Goal: Obtain resource: Download file/media

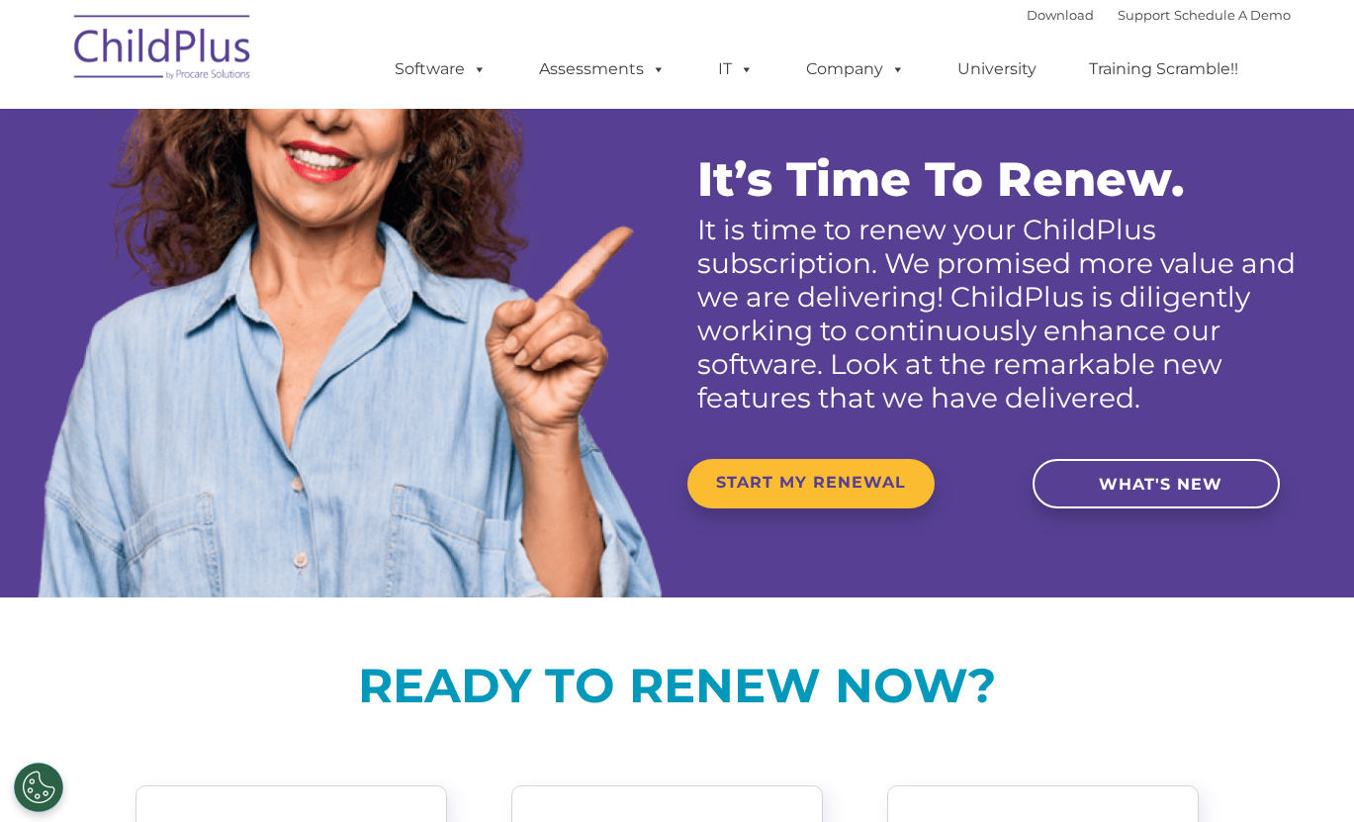
scroll to position [216, 0]
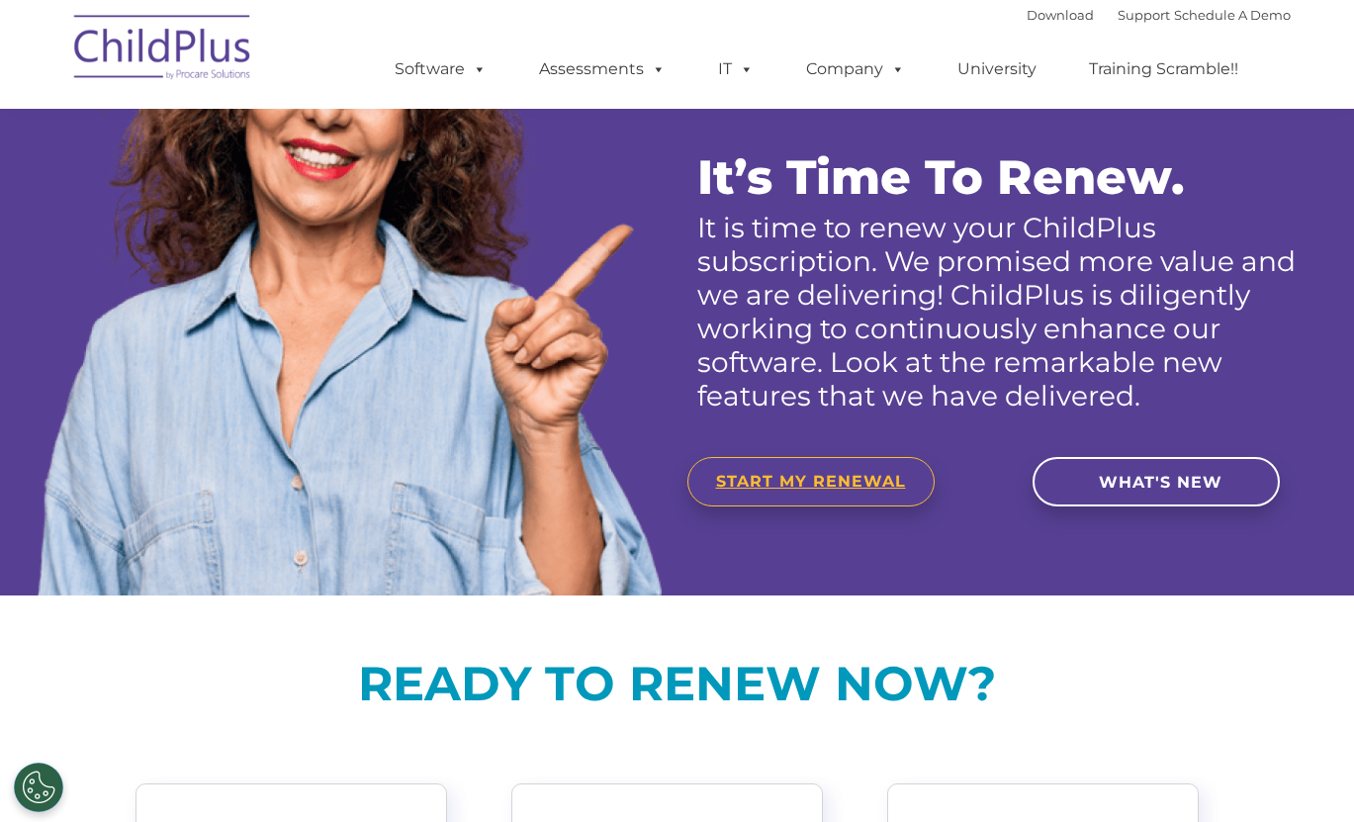
click at [852, 490] on span "START MY RENEWAL" at bounding box center [811, 481] width 190 height 19
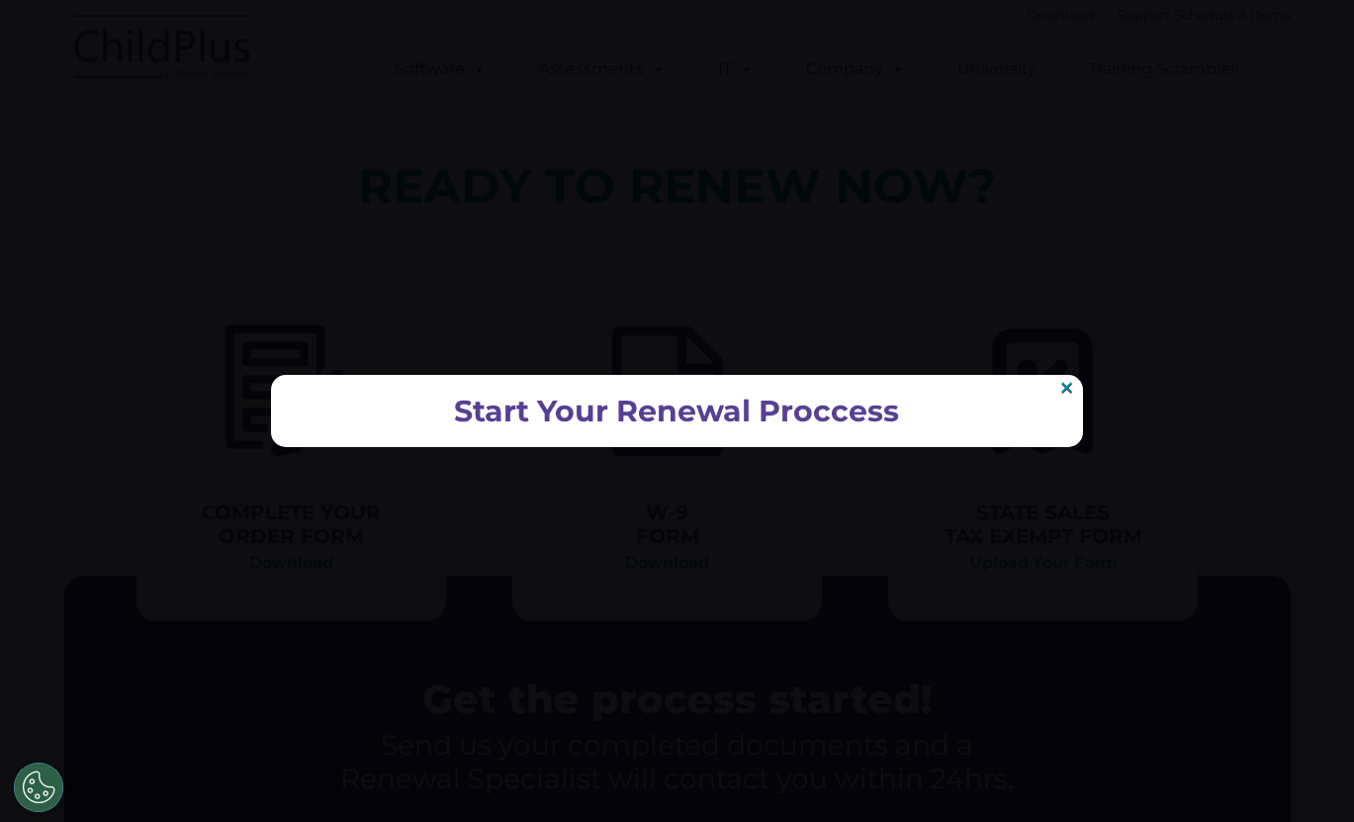
scroll to position [750, 0]
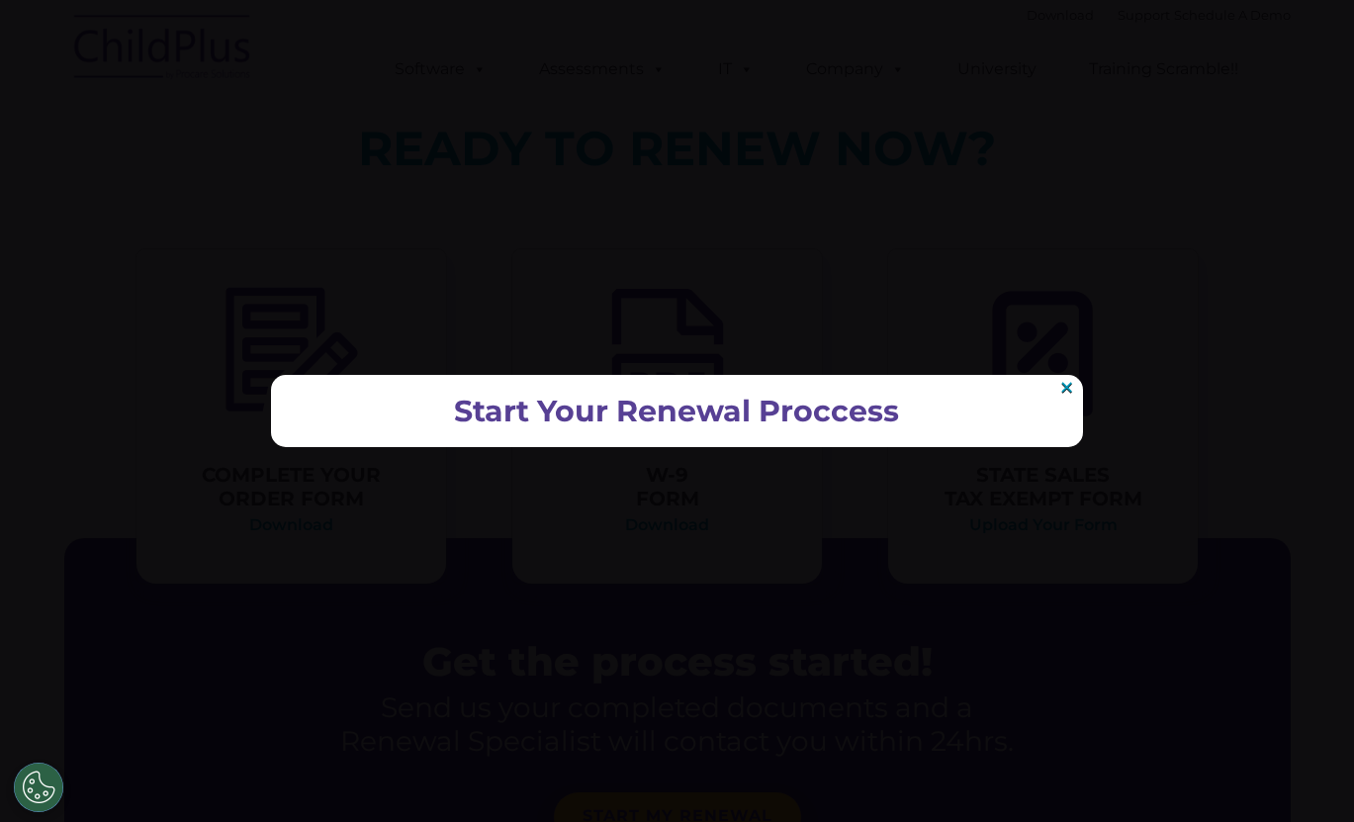
click at [713, 429] on div "Start Your Renewal Proccess ×" at bounding box center [677, 411] width 812 height 72
click at [647, 408] on h2 "Start Your Renewal Proccess" at bounding box center [677, 411] width 772 height 33
click at [1062, 388] on link "×" at bounding box center [1066, 387] width 17 height 15
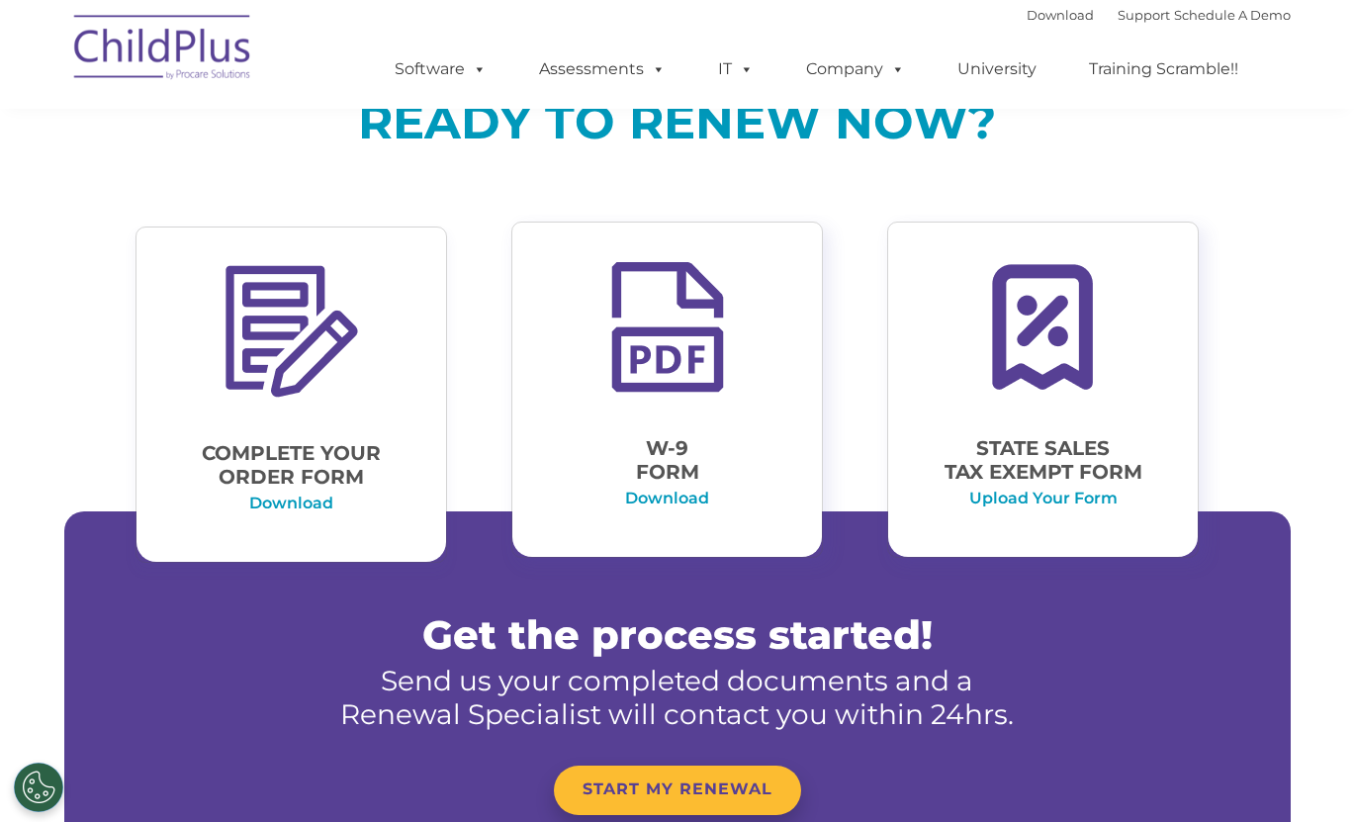
scroll to position [779, 0]
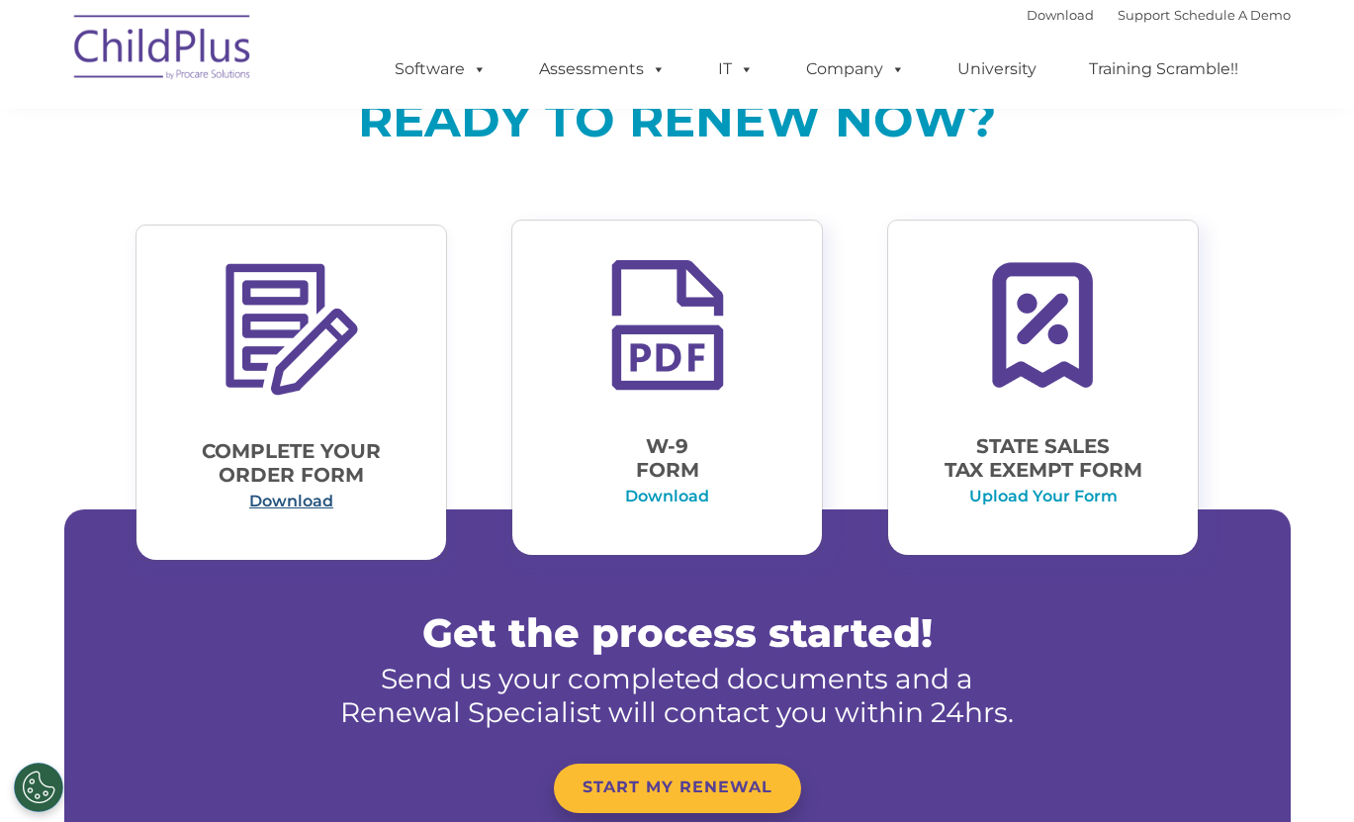
click at [285, 510] on link "Download" at bounding box center [291, 500] width 84 height 19
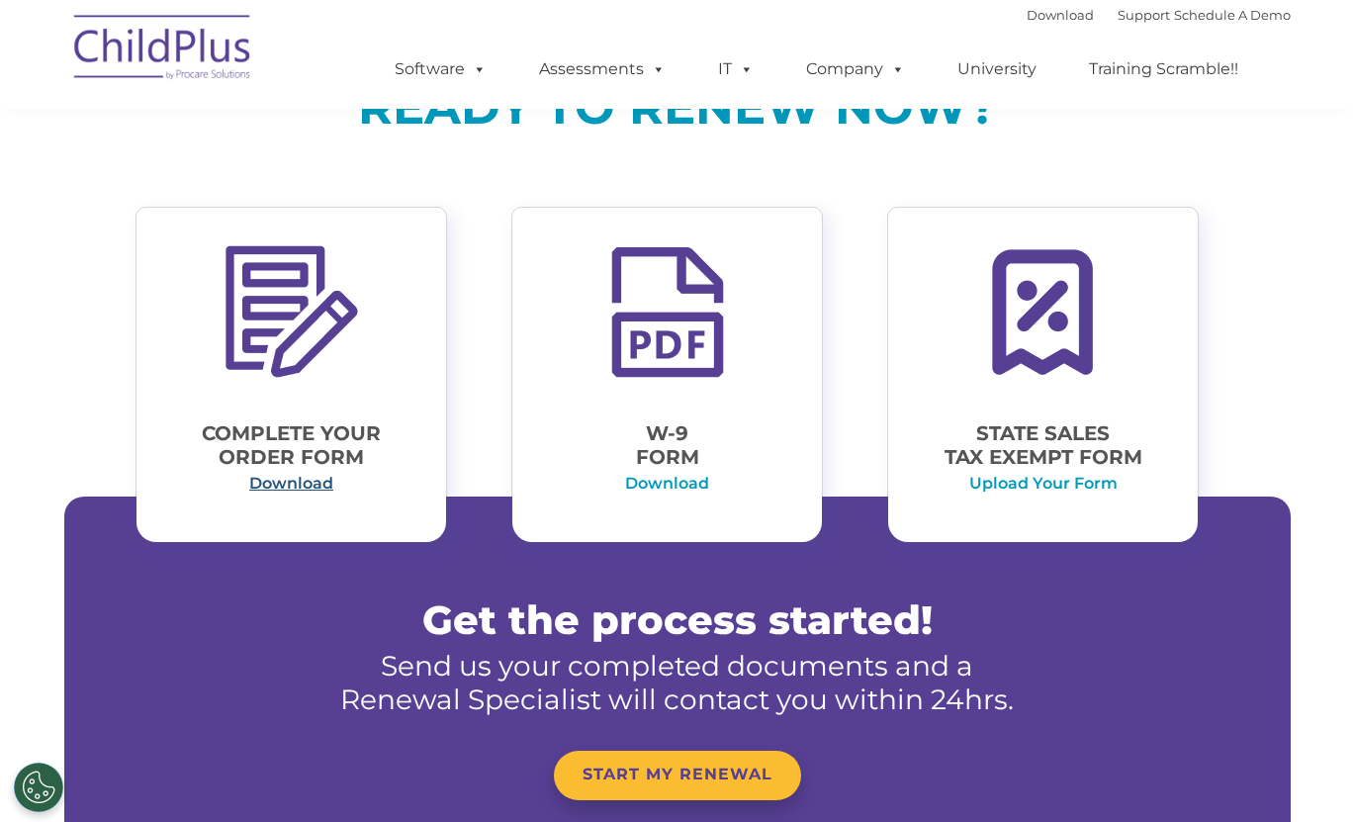
scroll to position [789, 0]
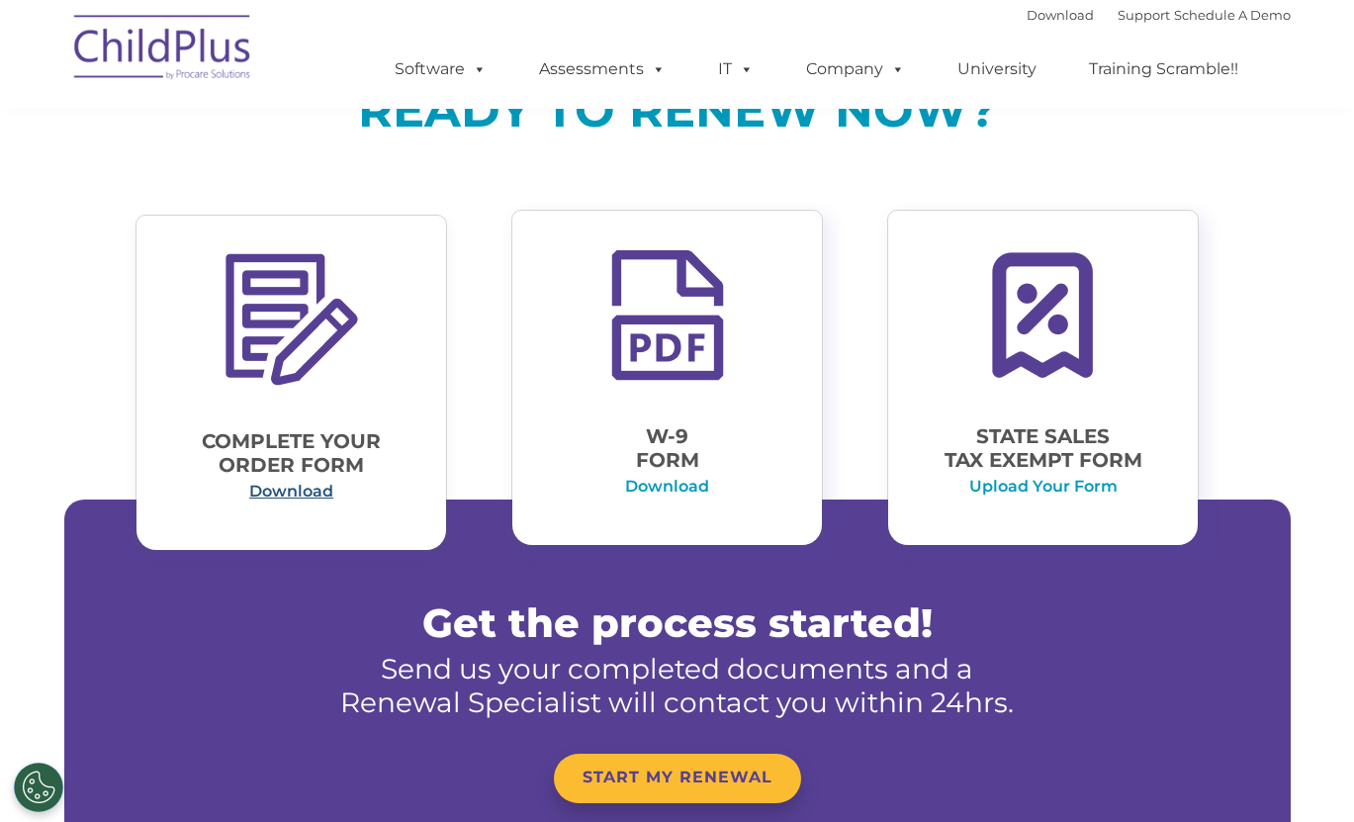
click at [290, 496] on link "Download" at bounding box center [291, 491] width 84 height 19
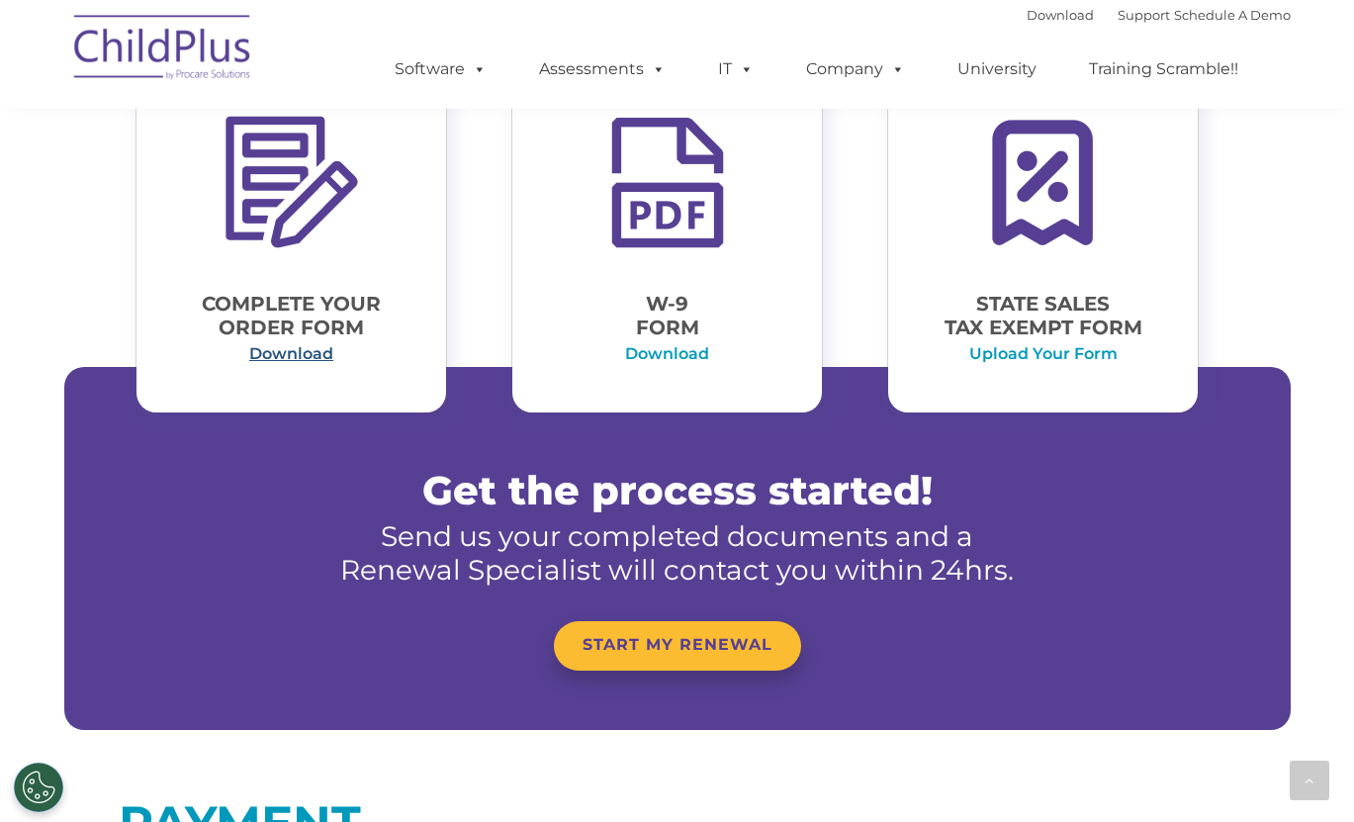
scroll to position [869, 0]
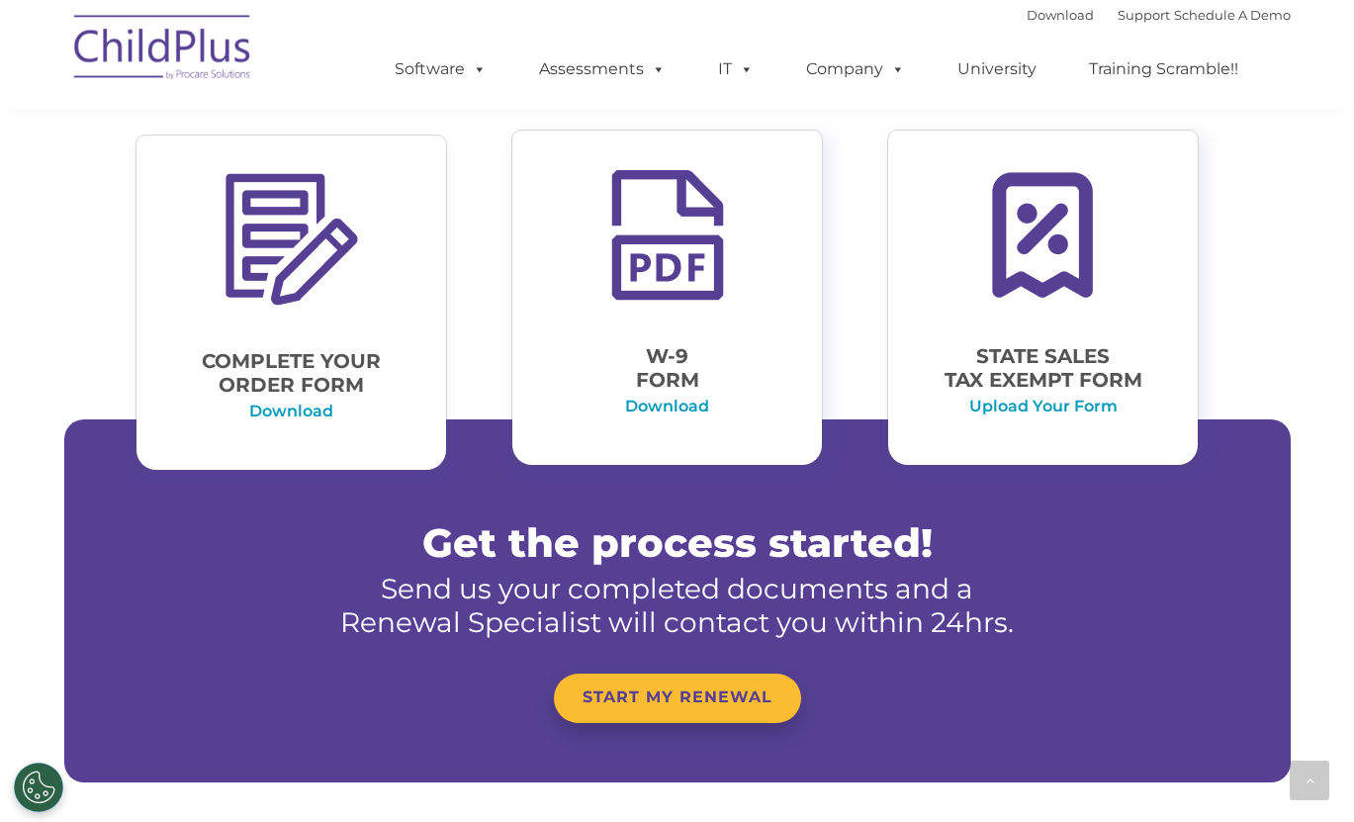
click at [270, 266] on img at bounding box center [292, 239] width 148 height 149
click at [290, 387] on p "Complete Your Order Form" at bounding box center [291, 372] width 240 height 47
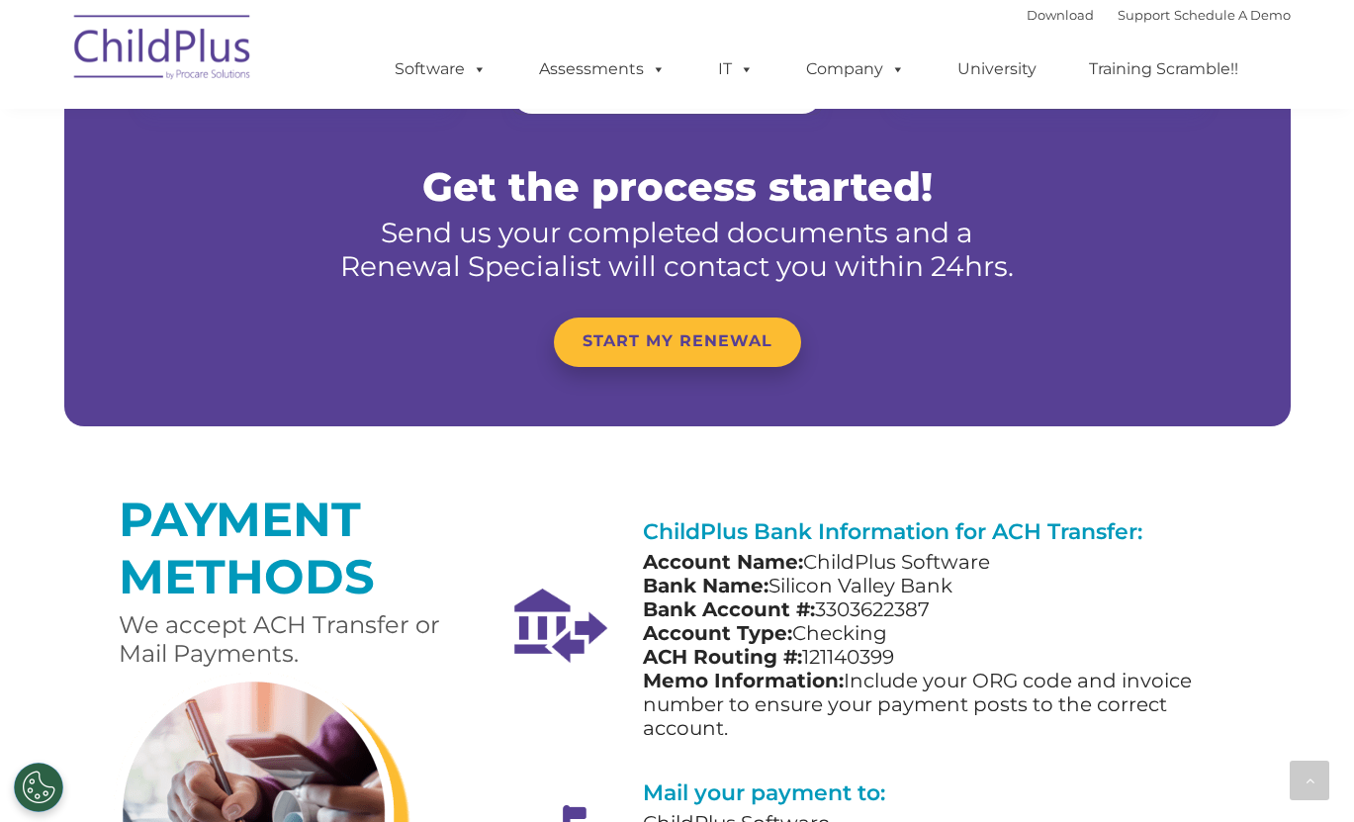
scroll to position [1241, 0]
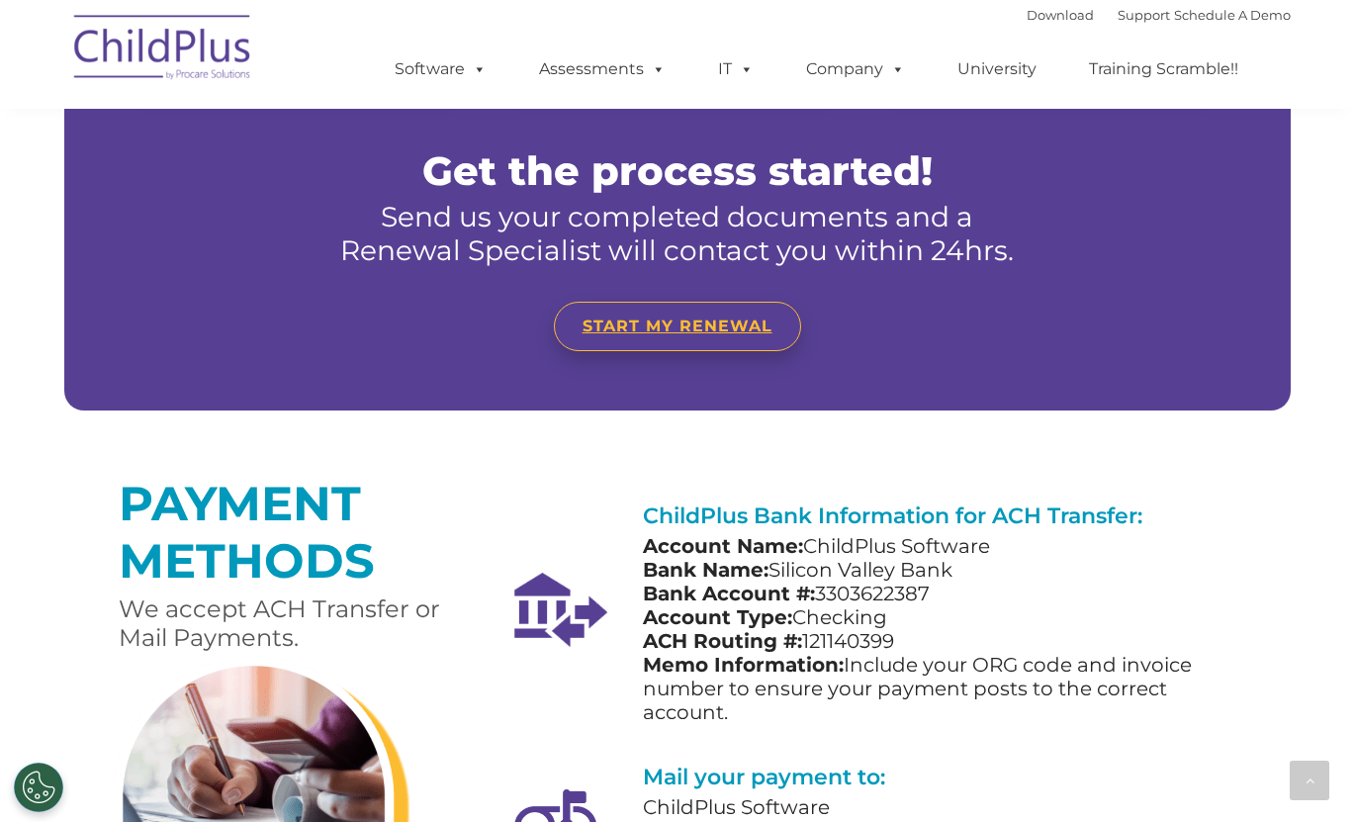
click at [666, 320] on span "START MY RENEWAL" at bounding box center [677, 325] width 190 height 19
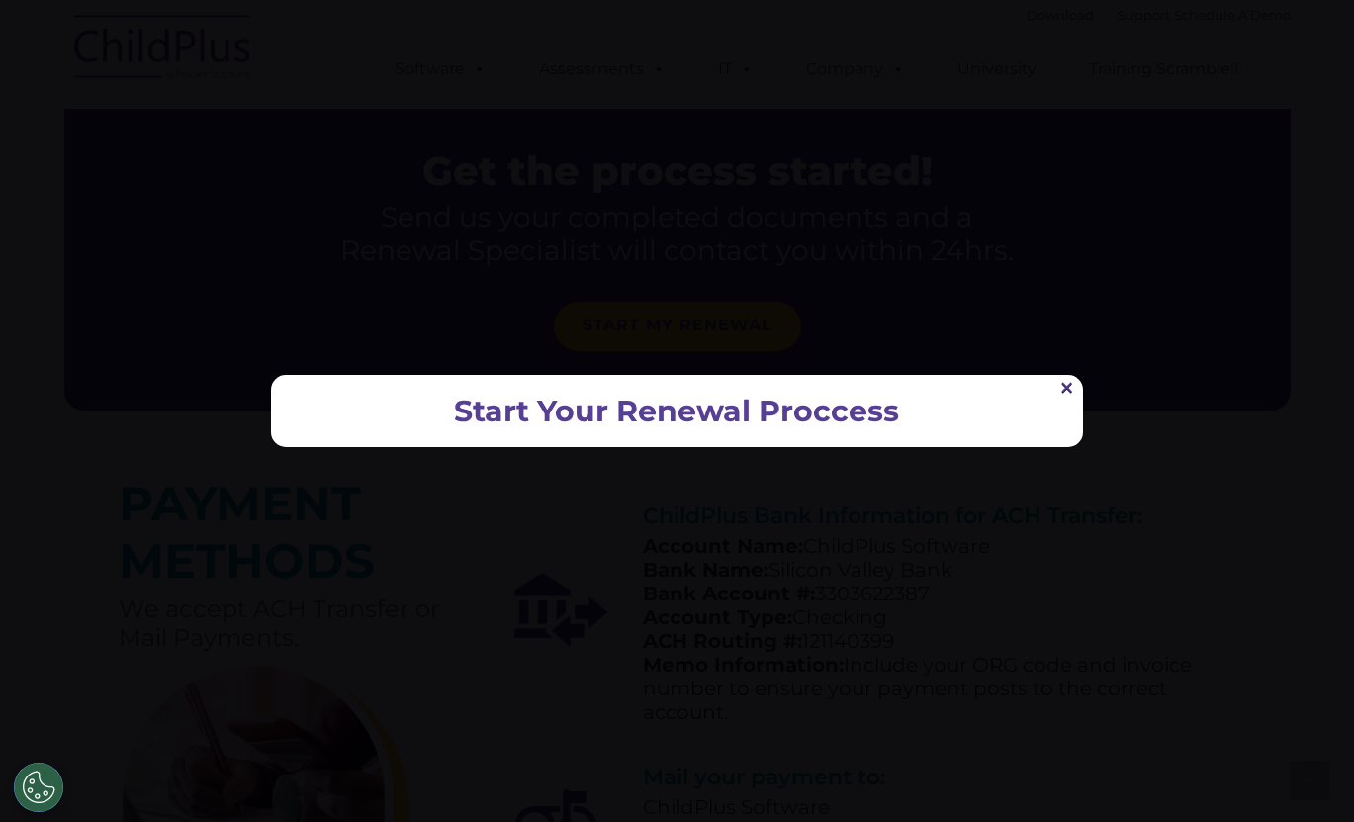
click at [1067, 389] on link "×" at bounding box center [1066, 387] width 17 height 15
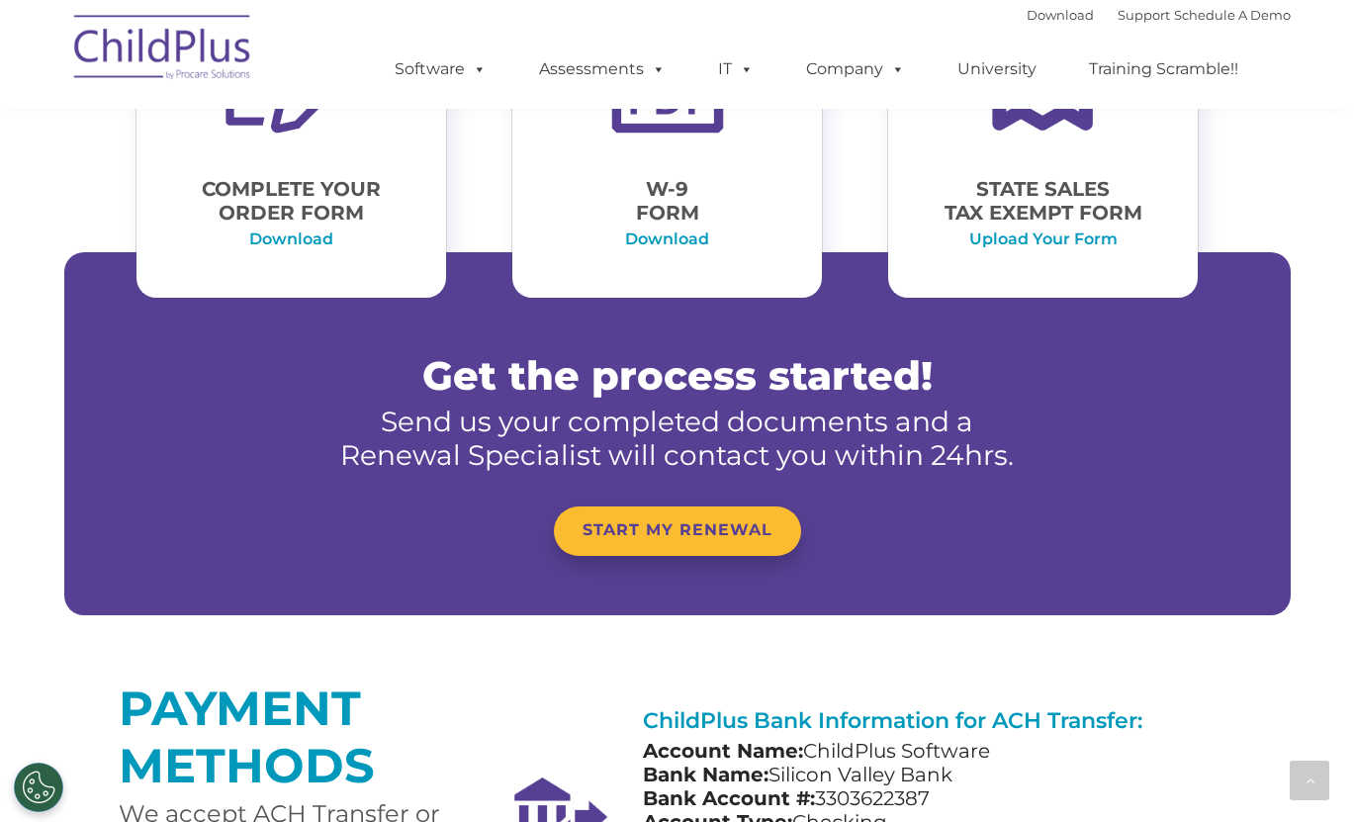
scroll to position [964, 0]
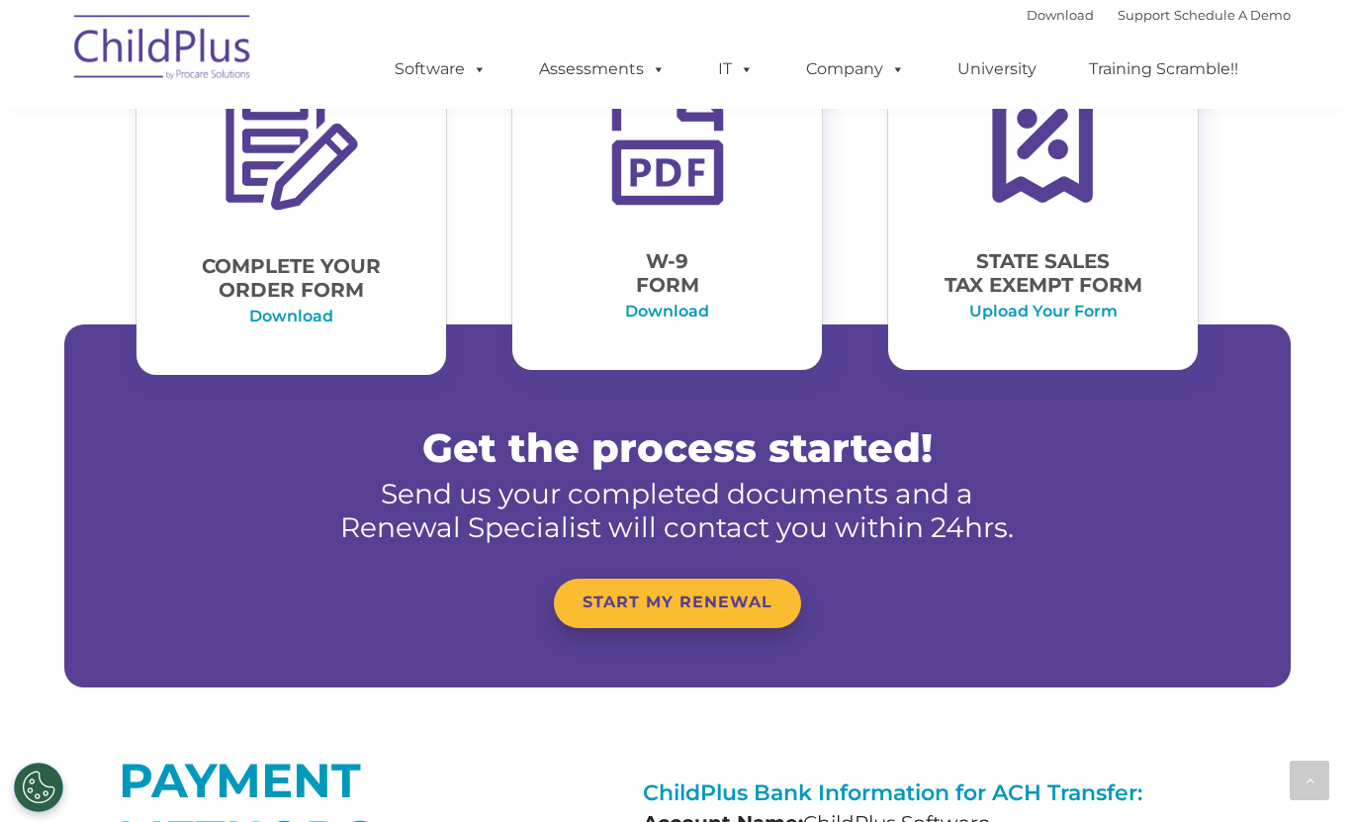
click at [290, 246] on div "Complete Your Order Form Download" at bounding box center [291, 215] width 280 height 290
click at [301, 319] on link "Download" at bounding box center [291, 316] width 84 height 19
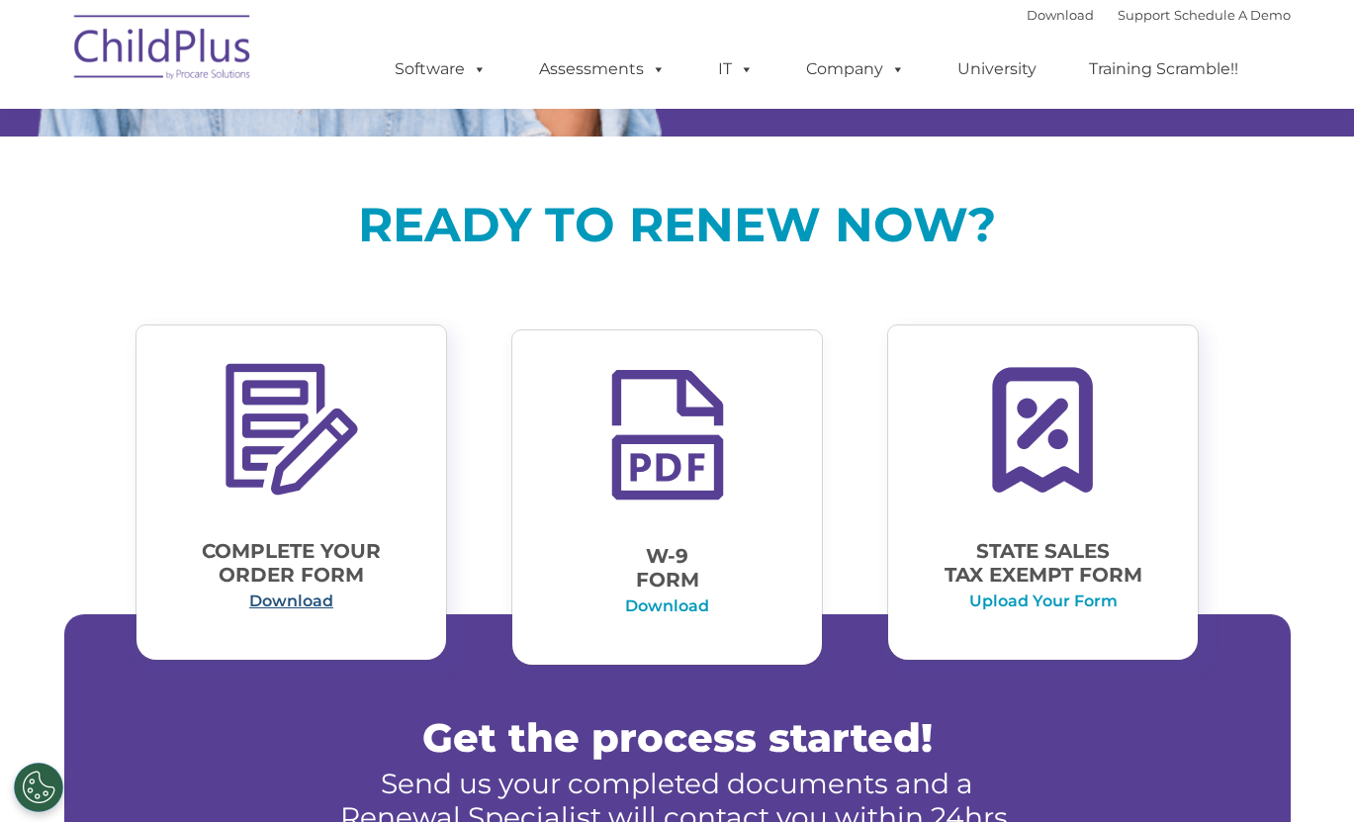
scroll to position [679, 0]
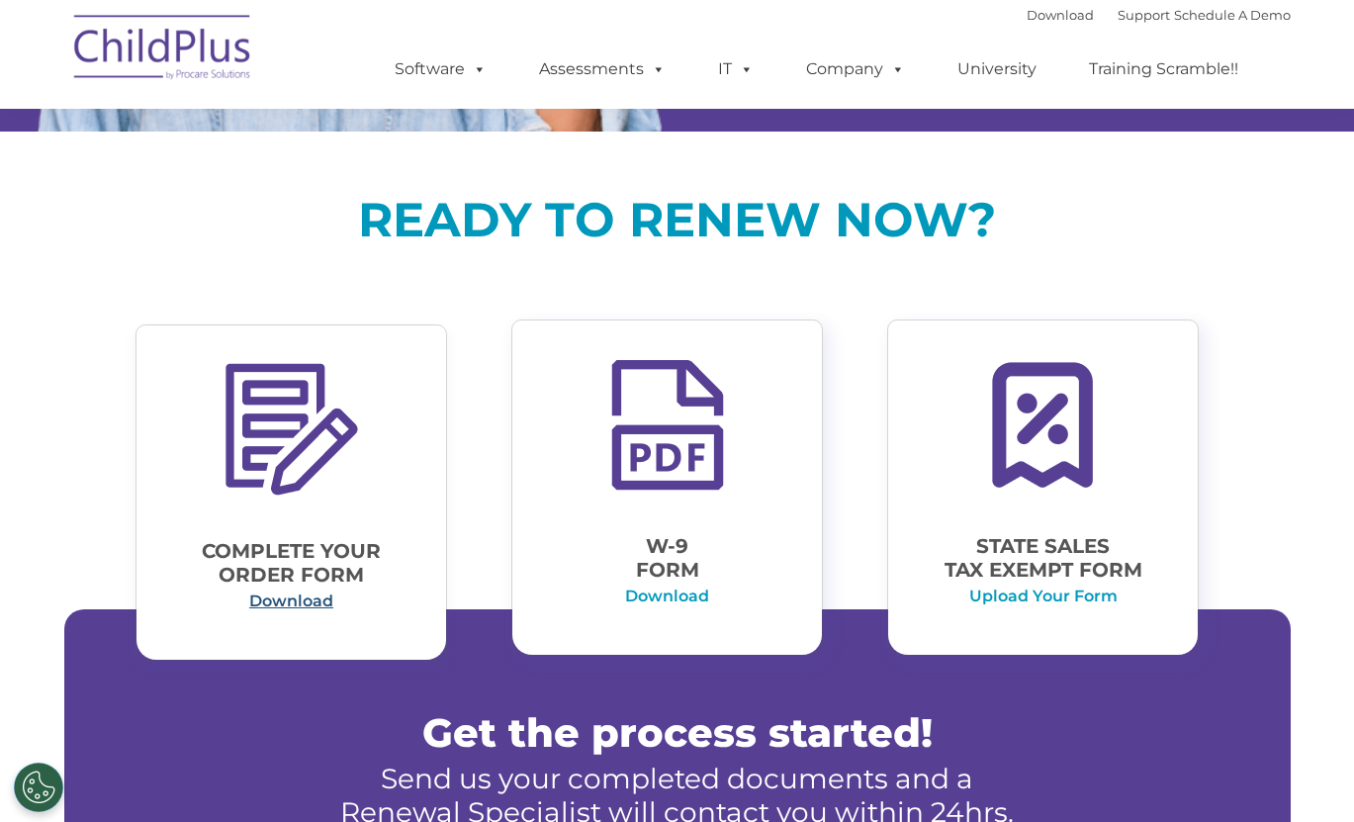
click at [305, 602] on link "Download" at bounding box center [291, 600] width 84 height 19
click at [296, 602] on link "Download" at bounding box center [291, 600] width 84 height 19
click at [299, 604] on link "Download" at bounding box center [291, 600] width 84 height 19
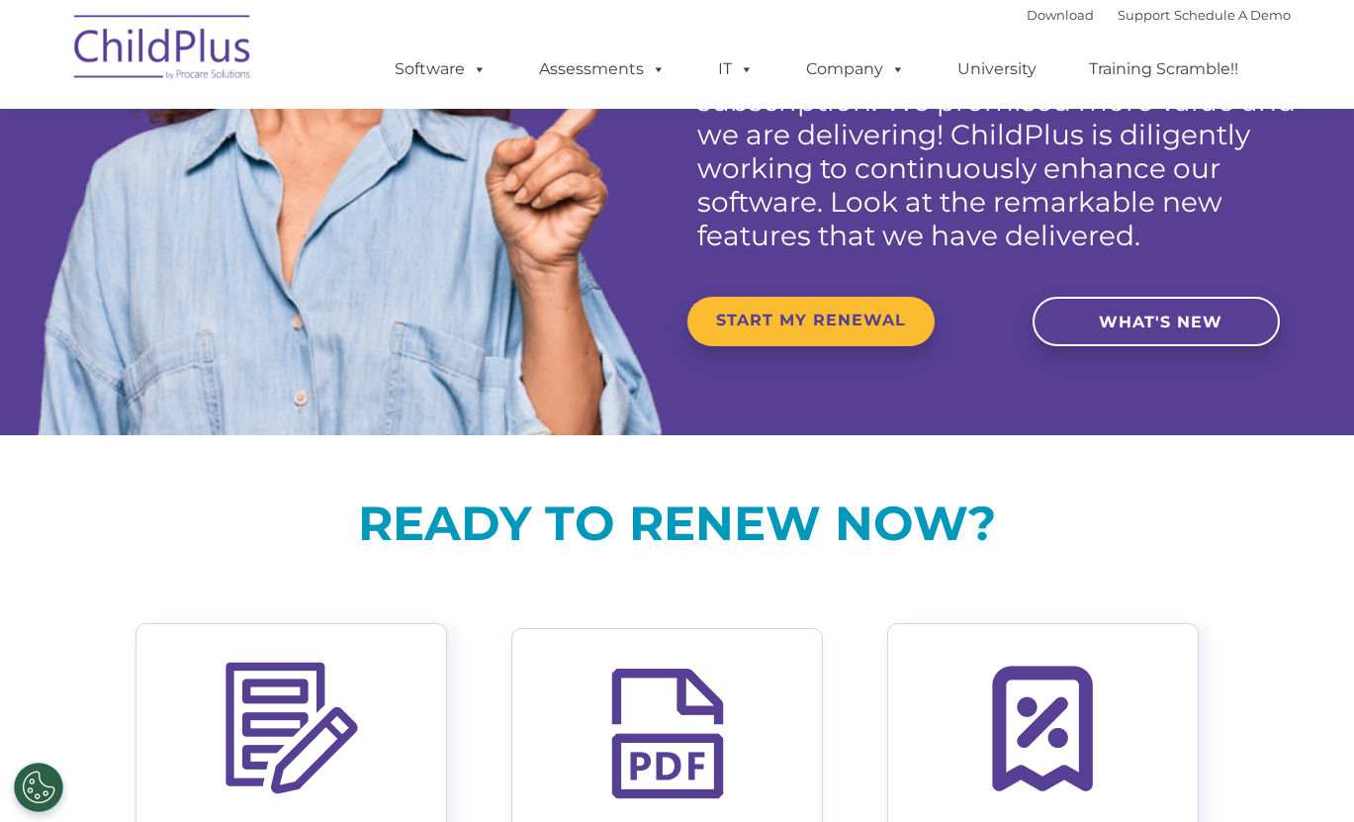
scroll to position [0, 0]
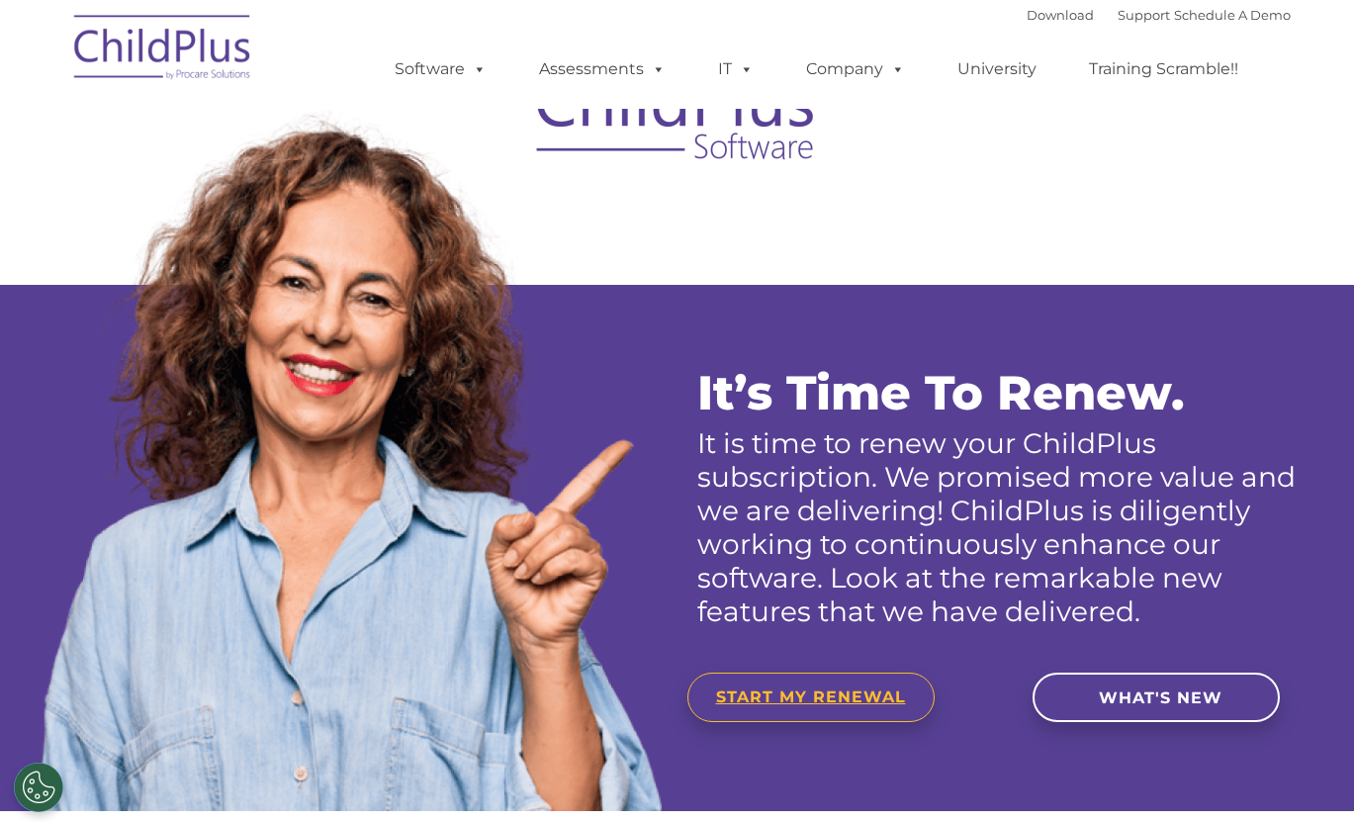
click at [814, 701] on span "START MY RENEWAL" at bounding box center [811, 696] width 190 height 19
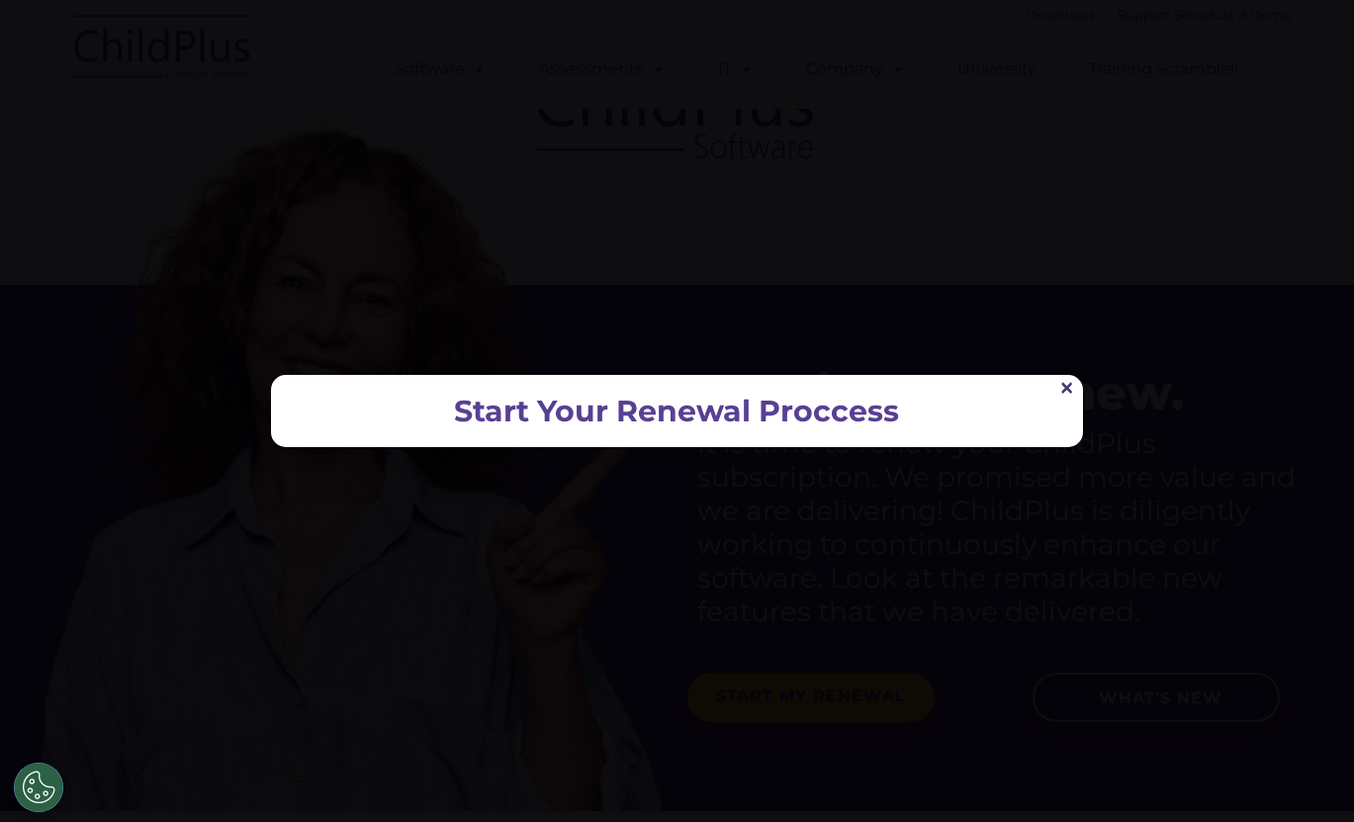
click at [1061, 394] on link "×" at bounding box center [1066, 387] width 17 height 15
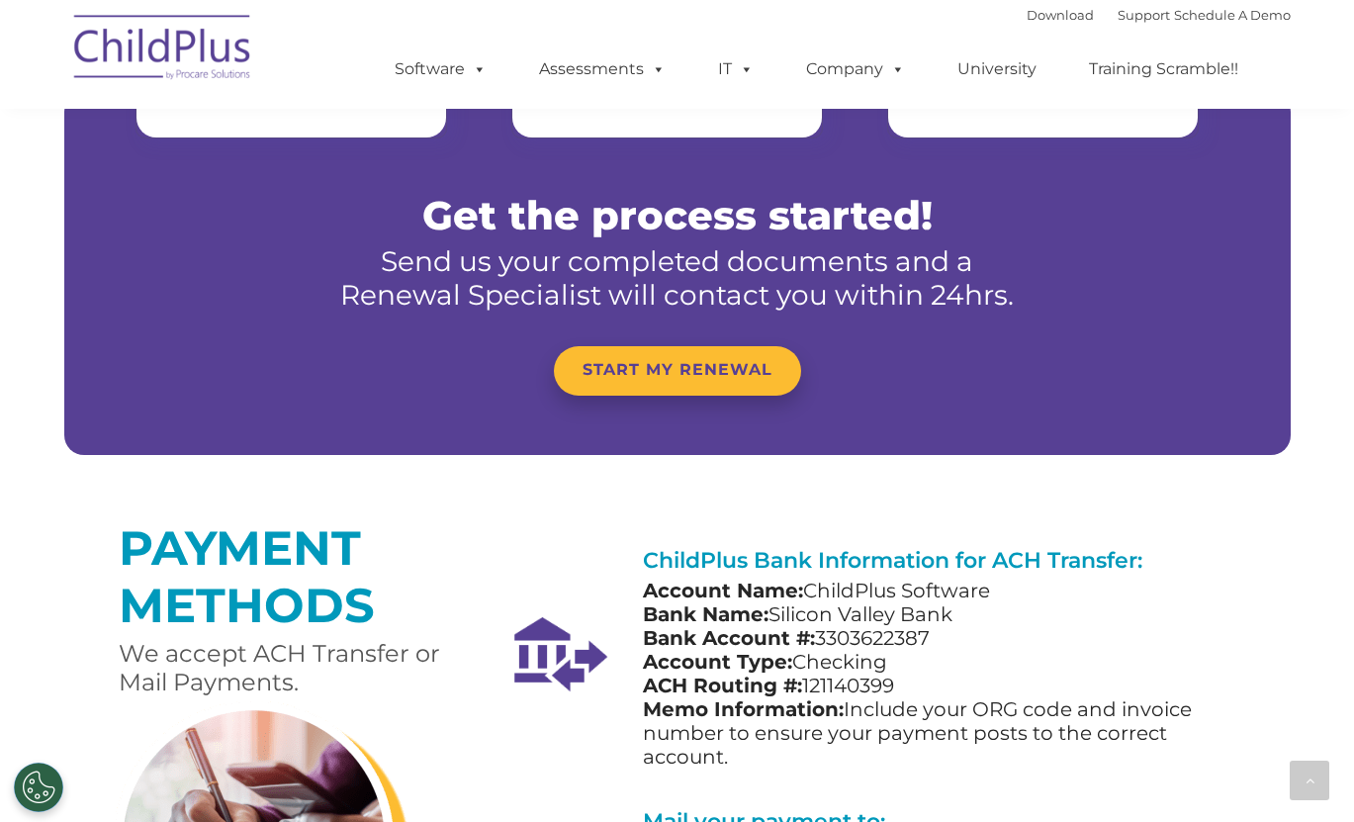
scroll to position [1306, 0]
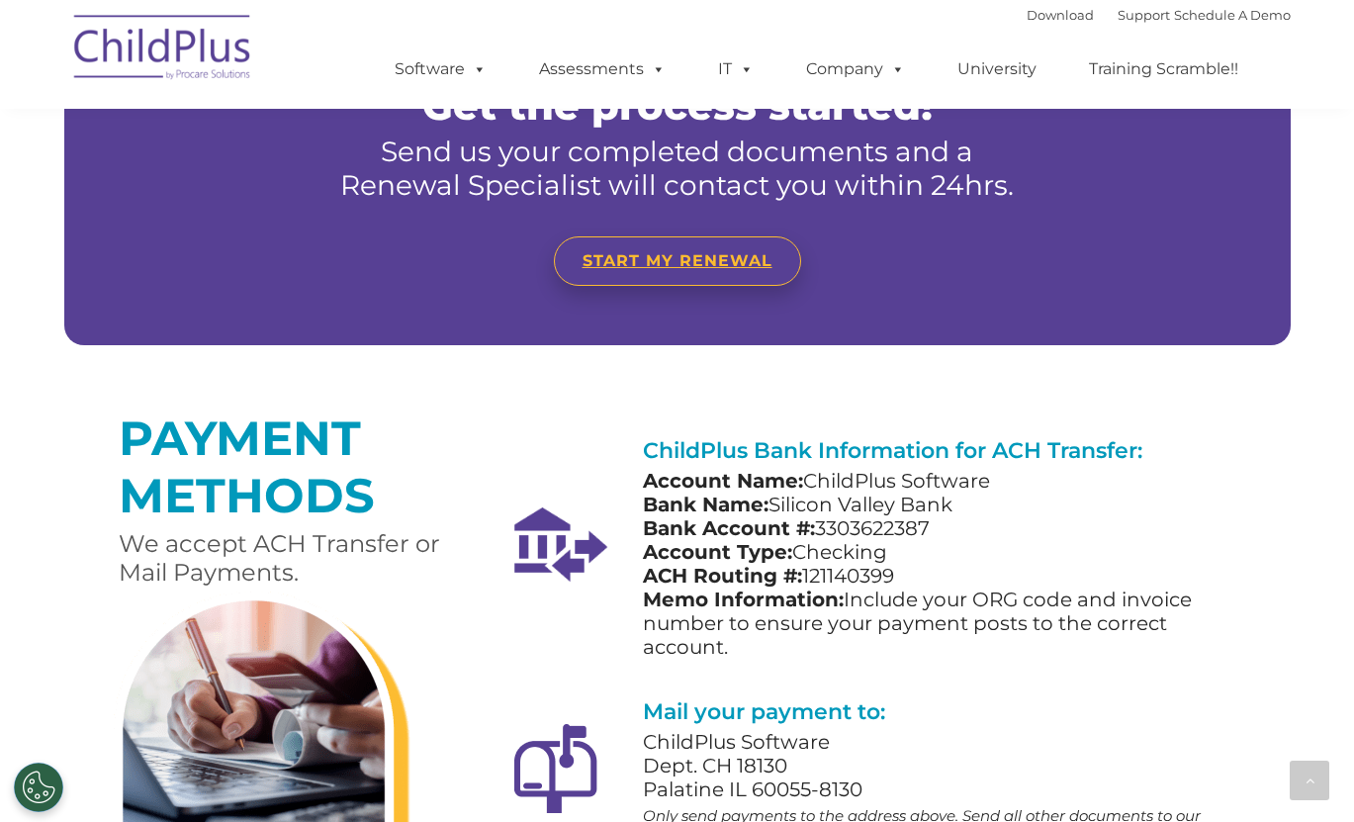
click at [662, 250] on link "START MY RENEWAL" at bounding box center [677, 260] width 247 height 49
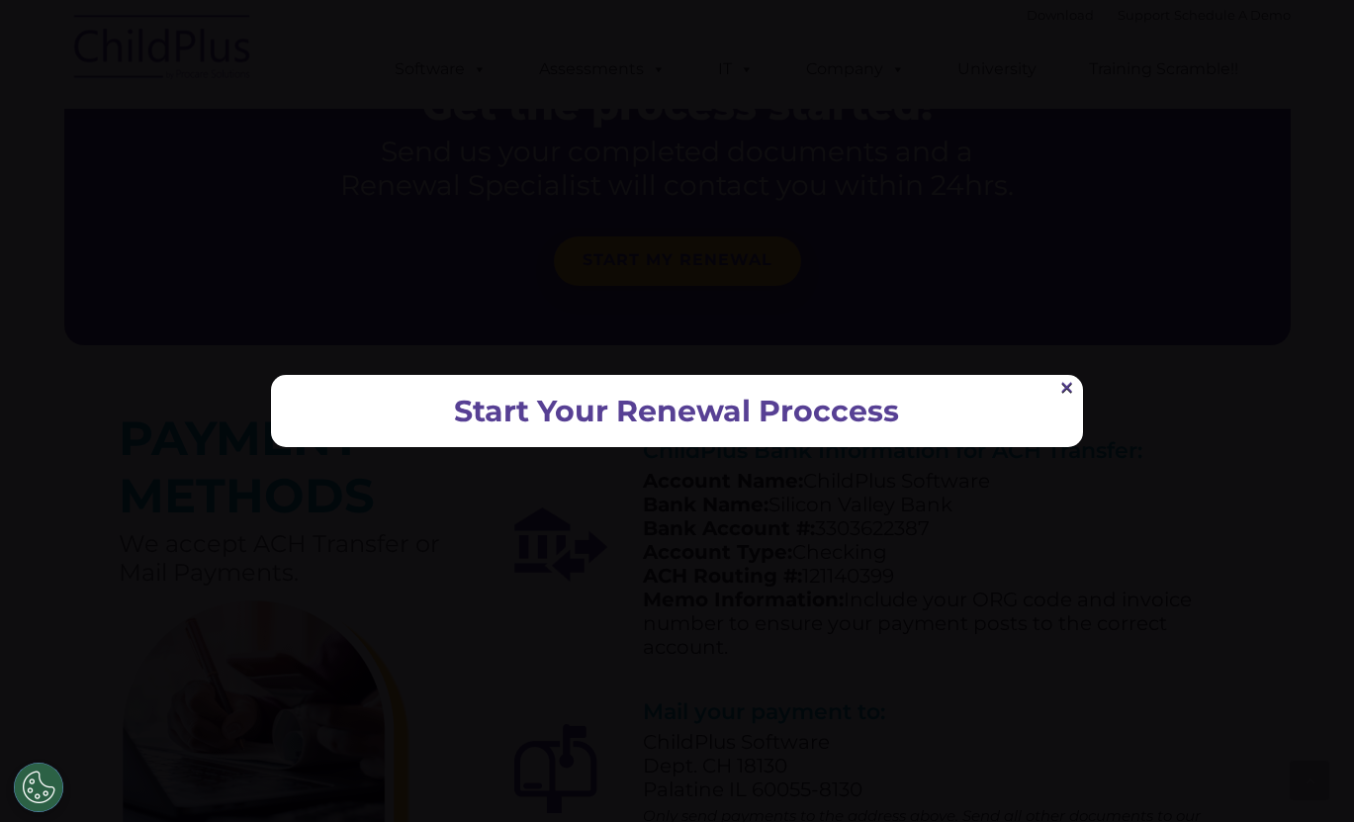
click at [1066, 389] on link "×" at bounding box center [1066, 387] width 17 height 15
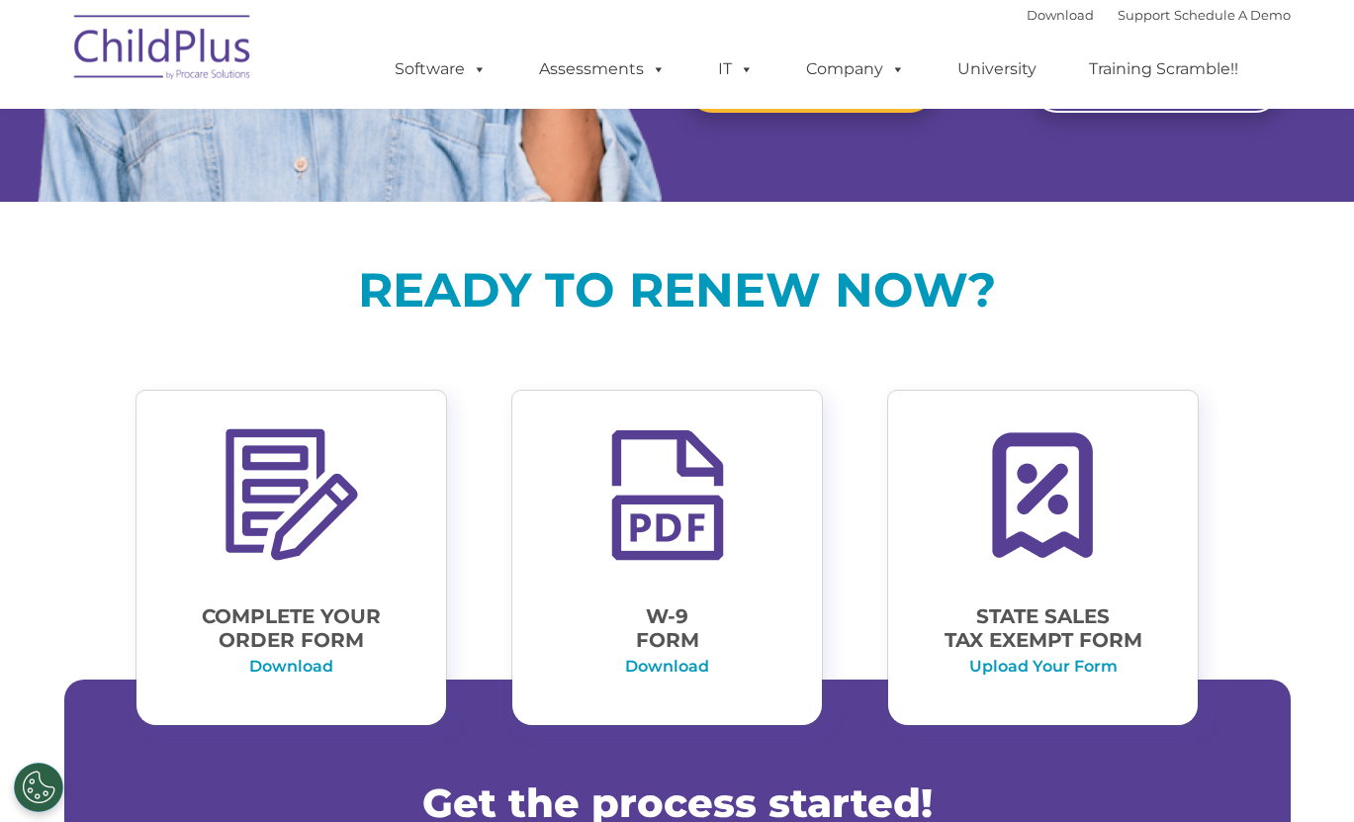
scroll to position [855, 0]
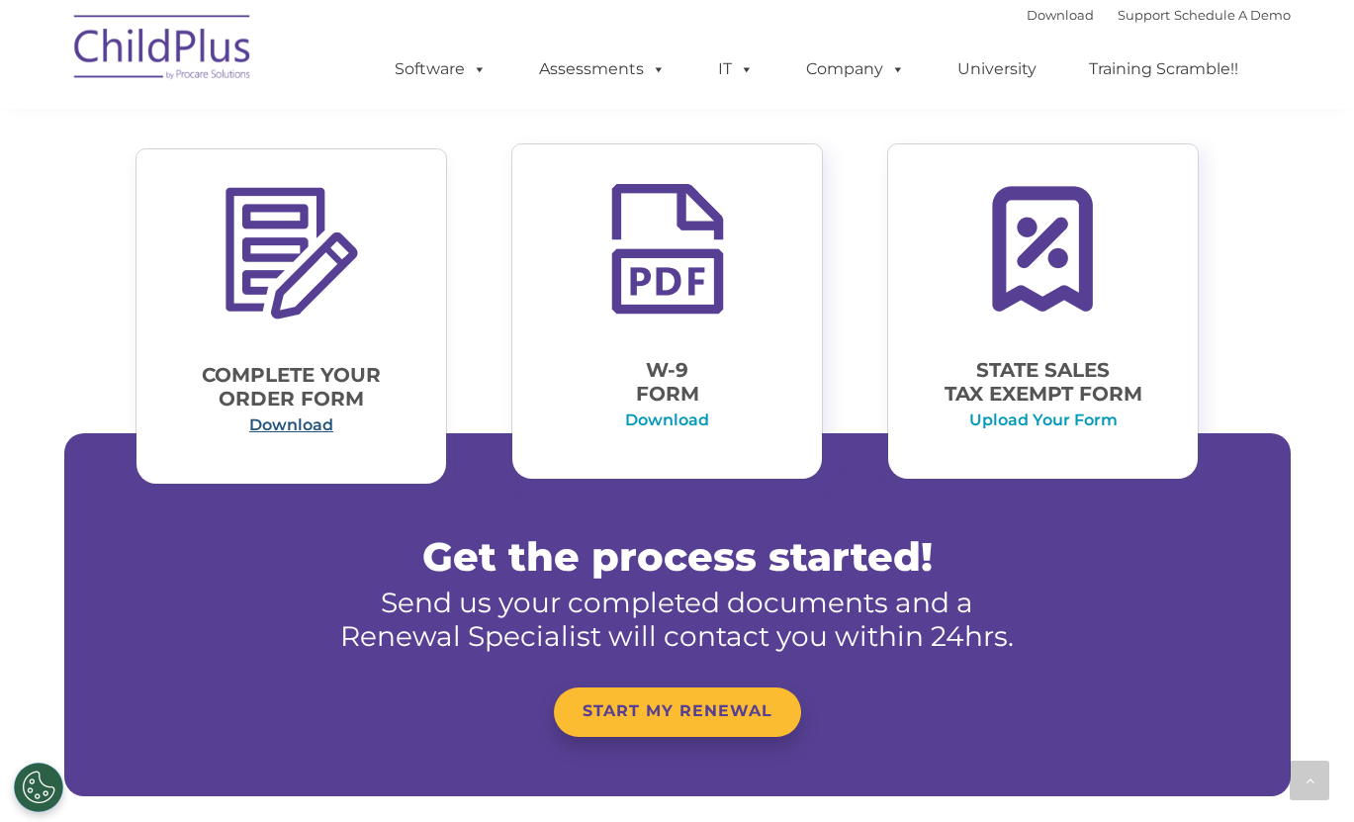
click at [297, 429] on link "Download" at bounding box center [291, 424] width 84 height 19
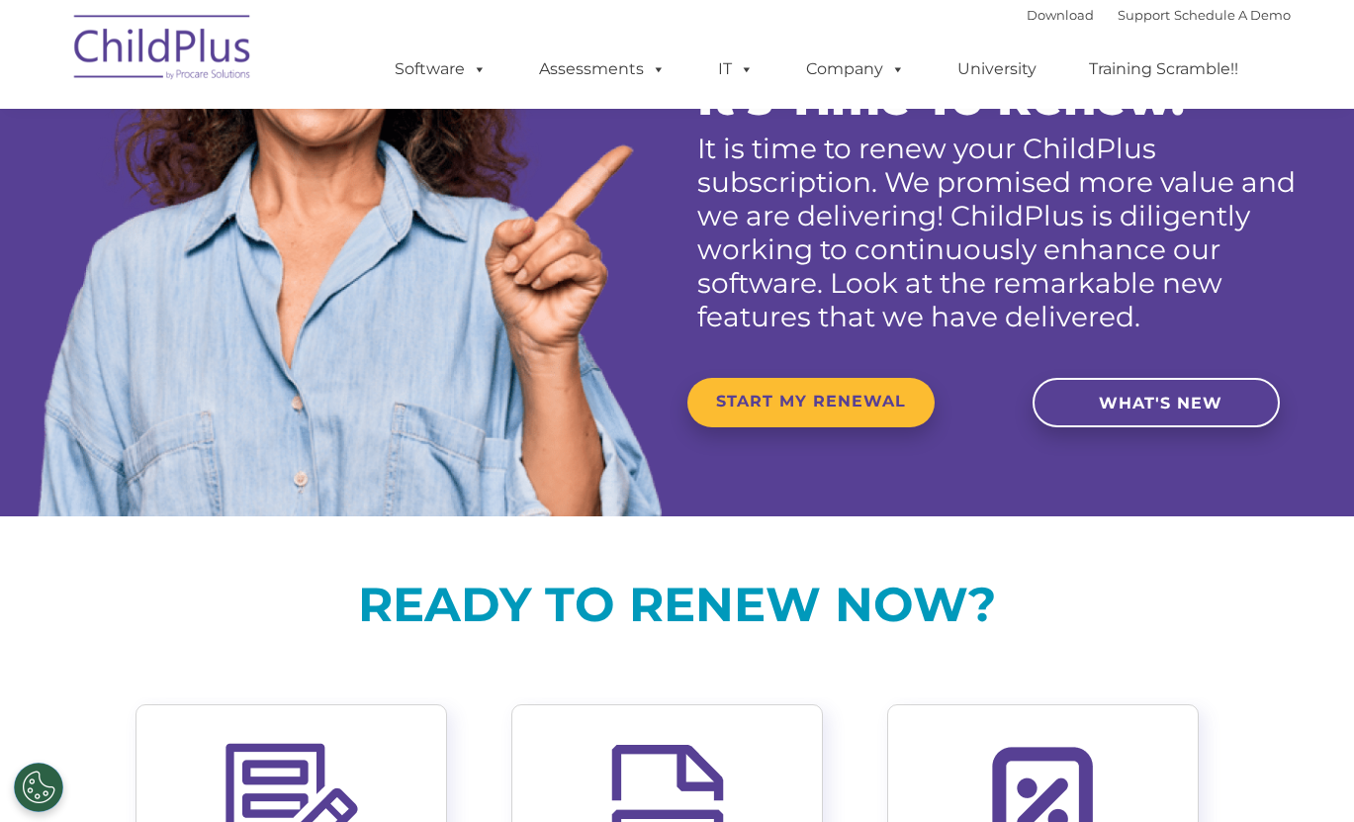
scroll to position [0, 0]
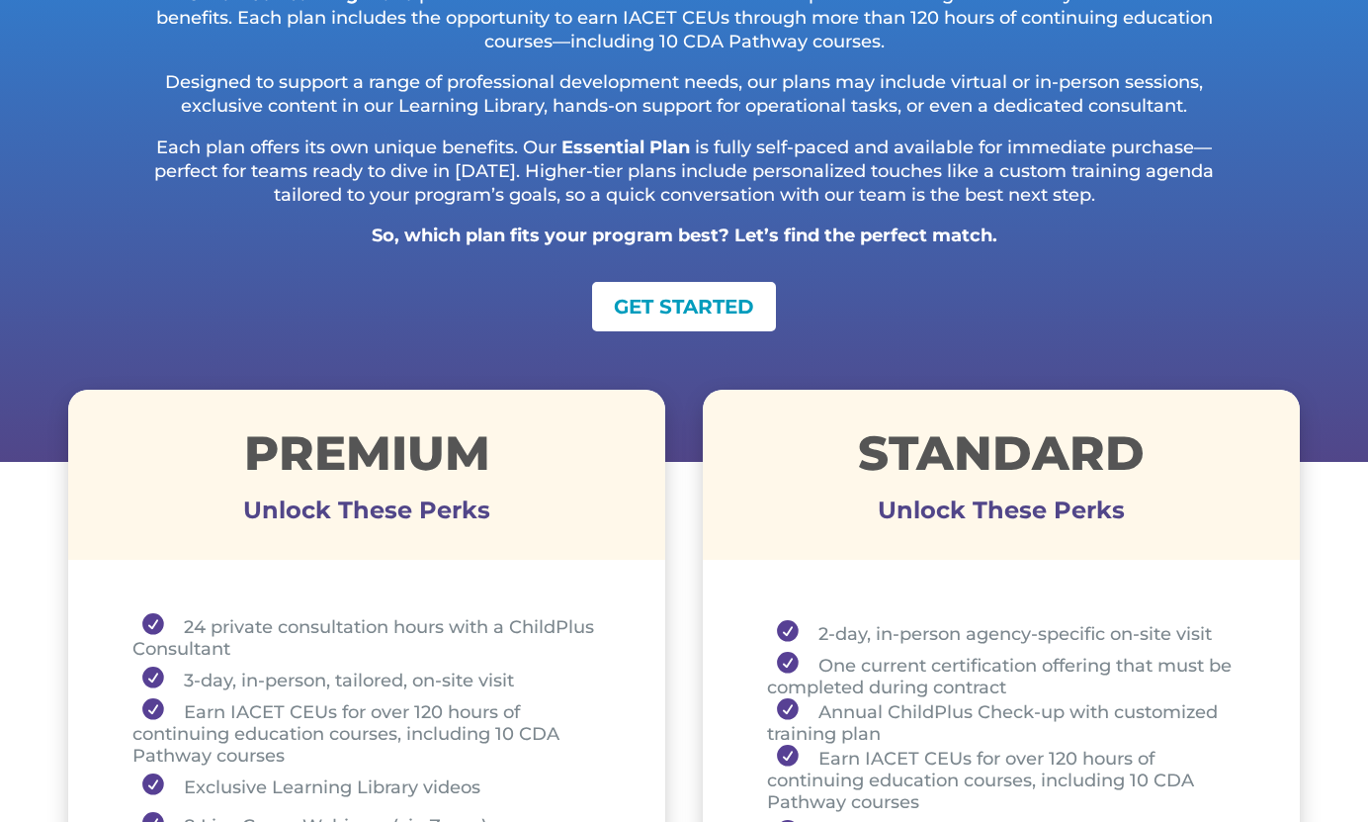
scroll to position [361, 0]
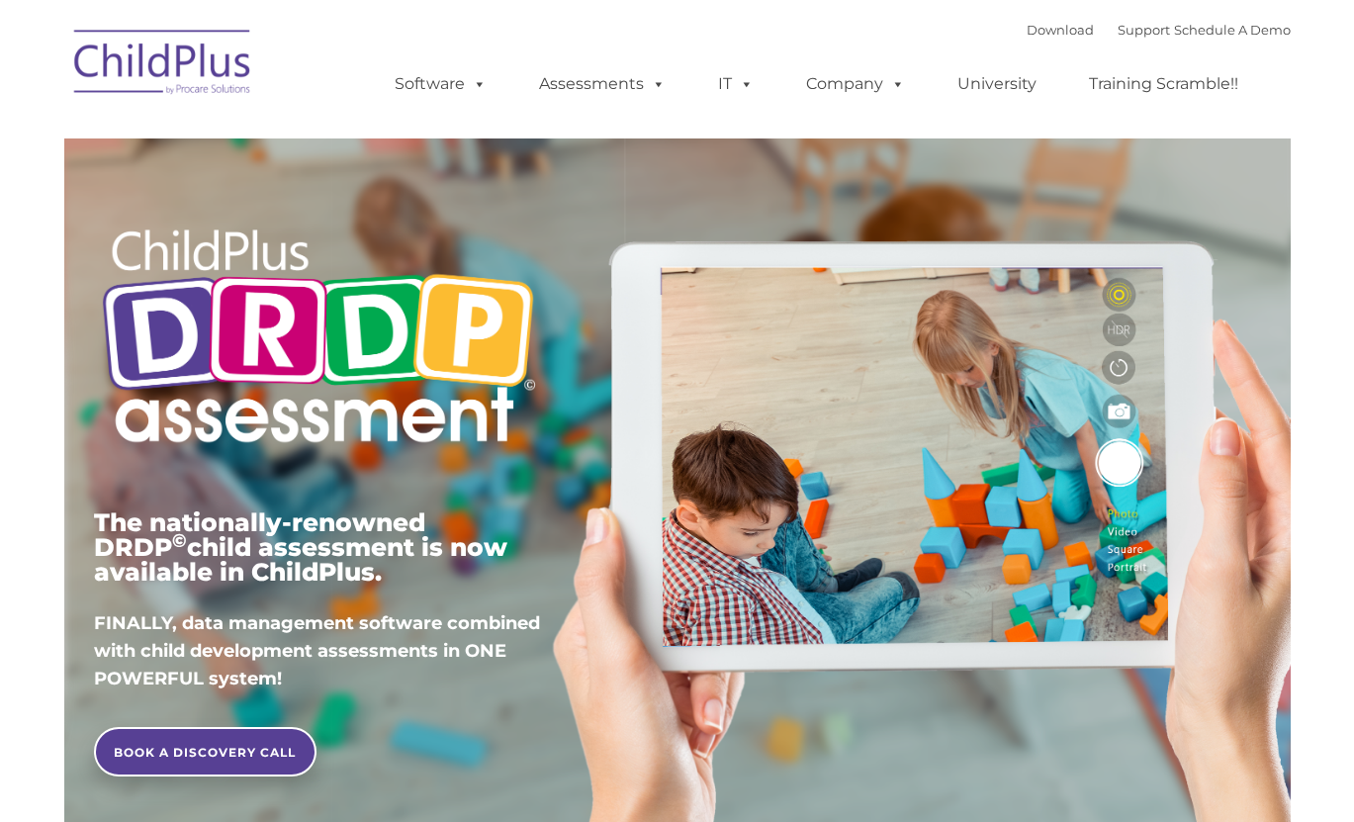
type input ""
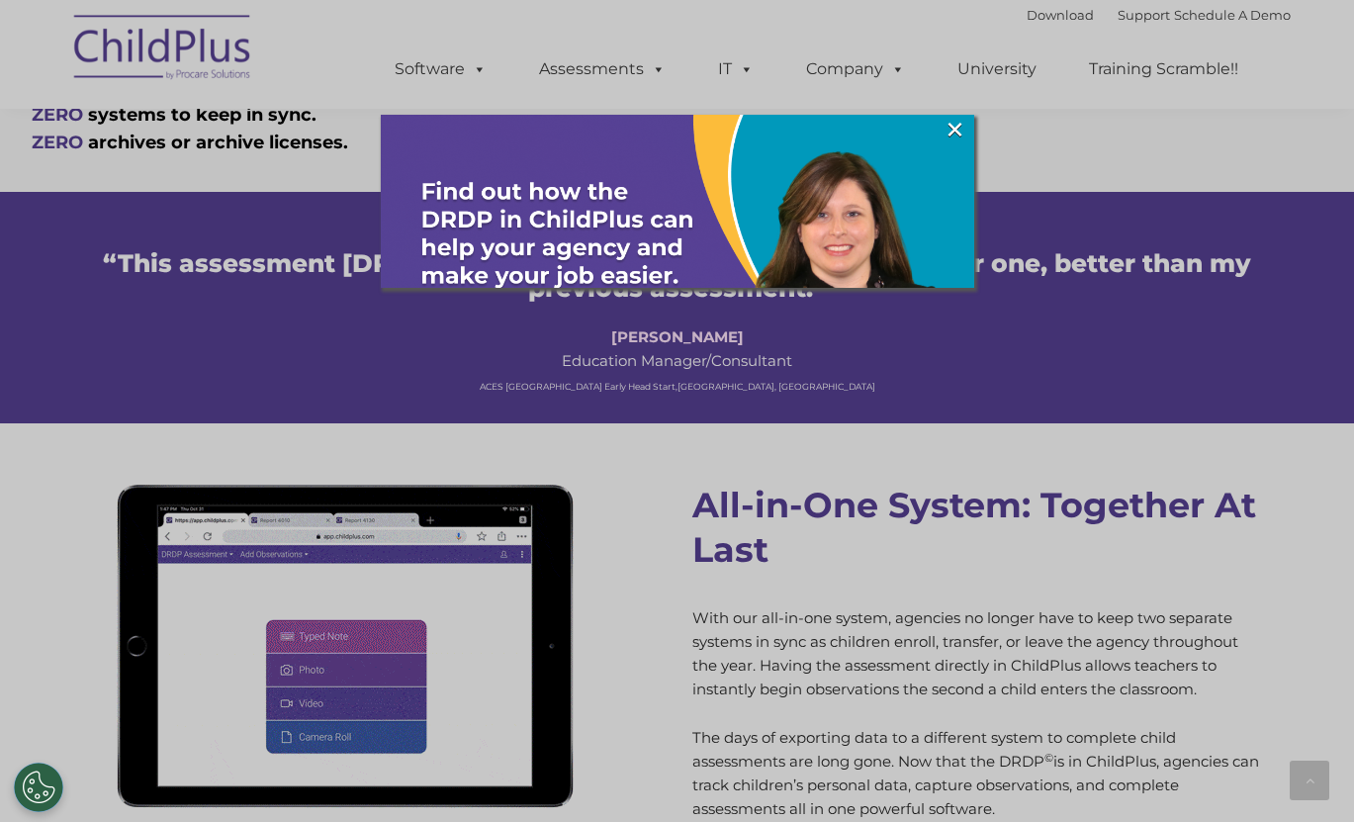
scroll to position [1361, 0]
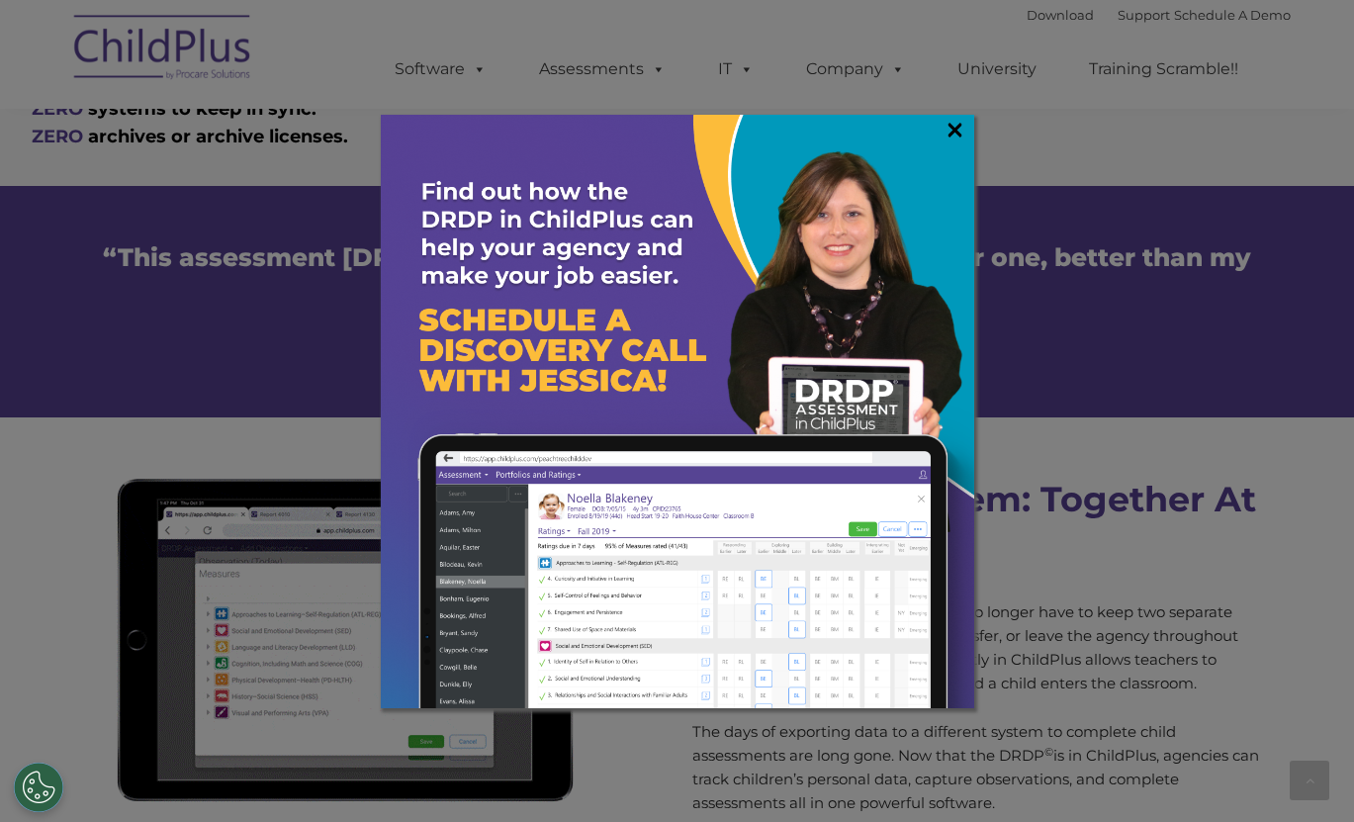
click at [952, 133] on link "×" at bounding box center [954, 130] width 23 height 20
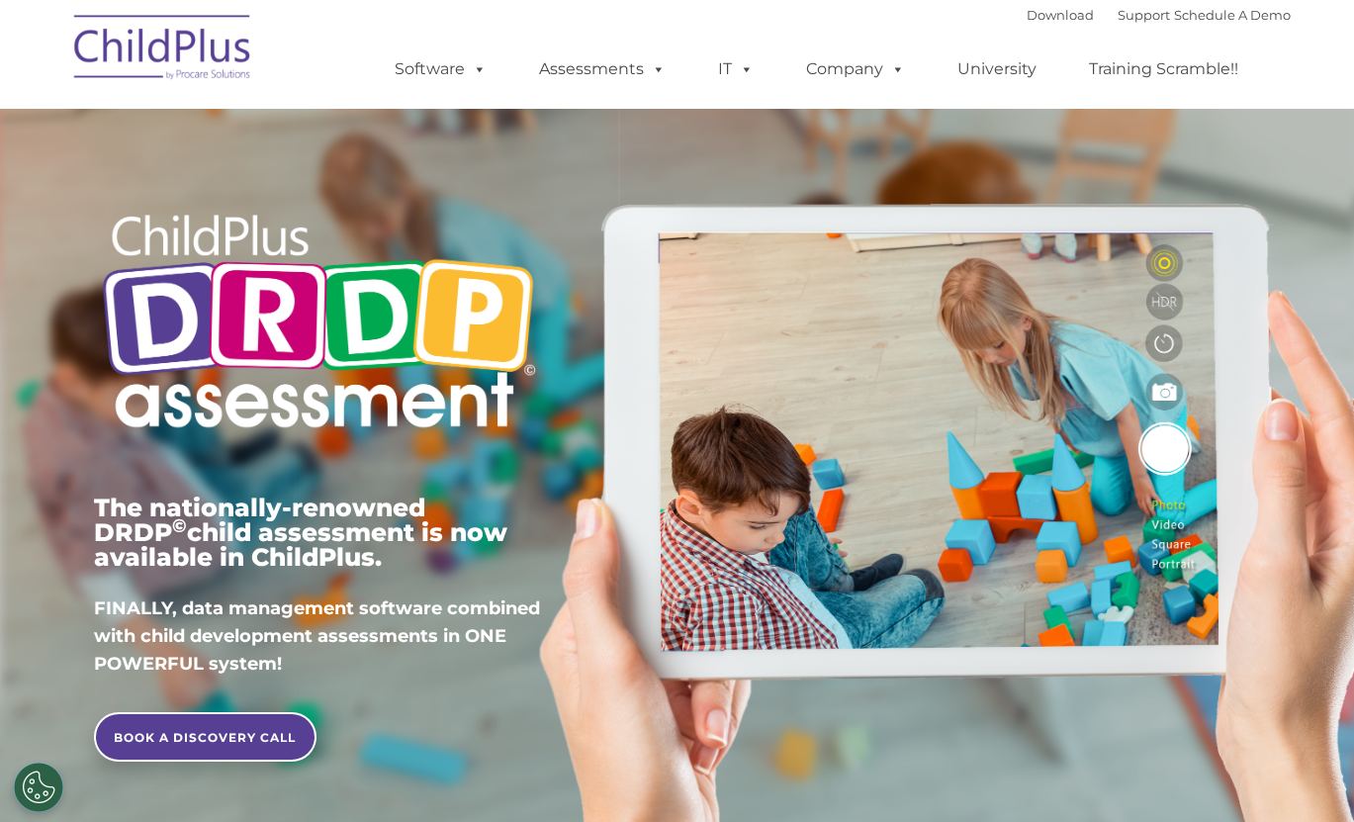
scroll to position [0, 0]
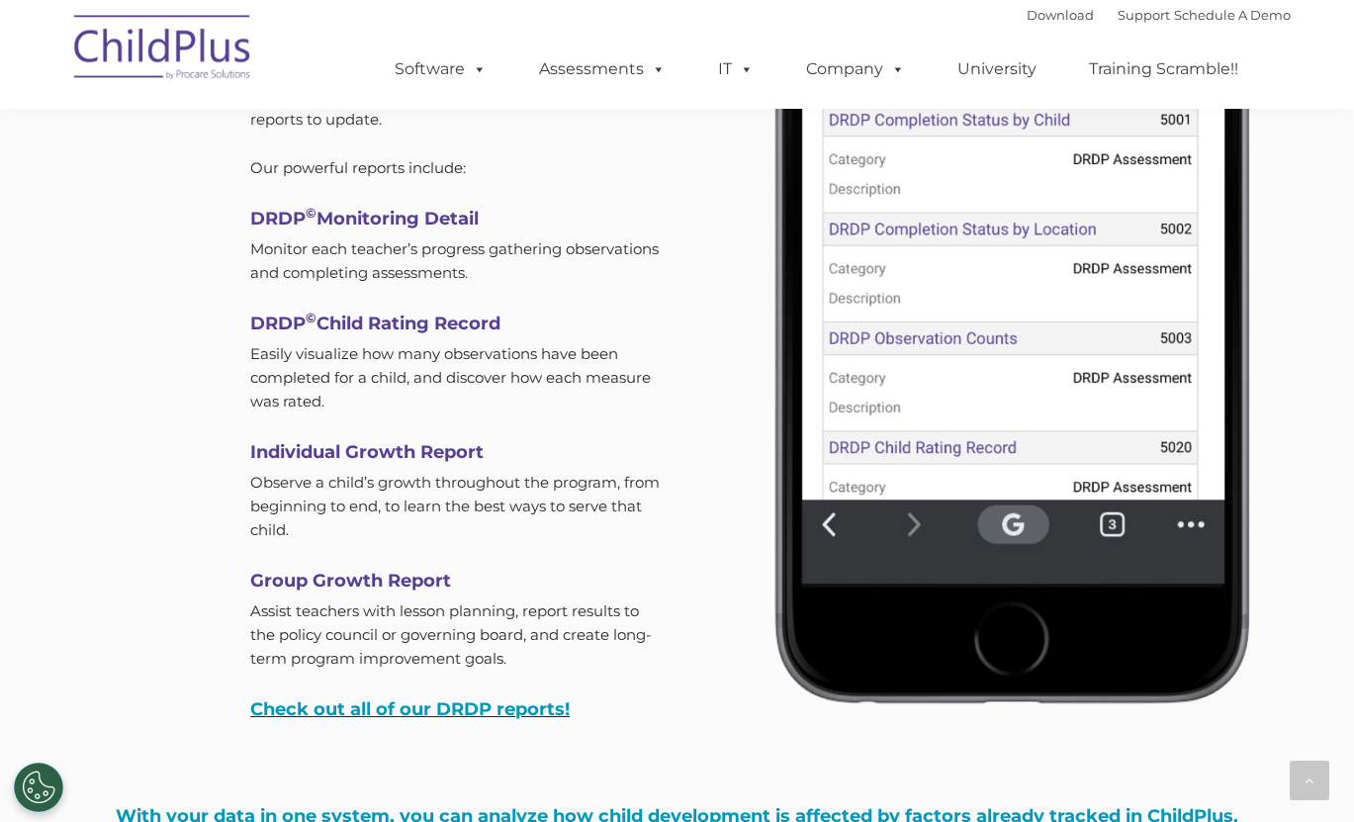
scroll to position [4751, 0]
